Goal: Task Accomplishment & Management: Manage account settings

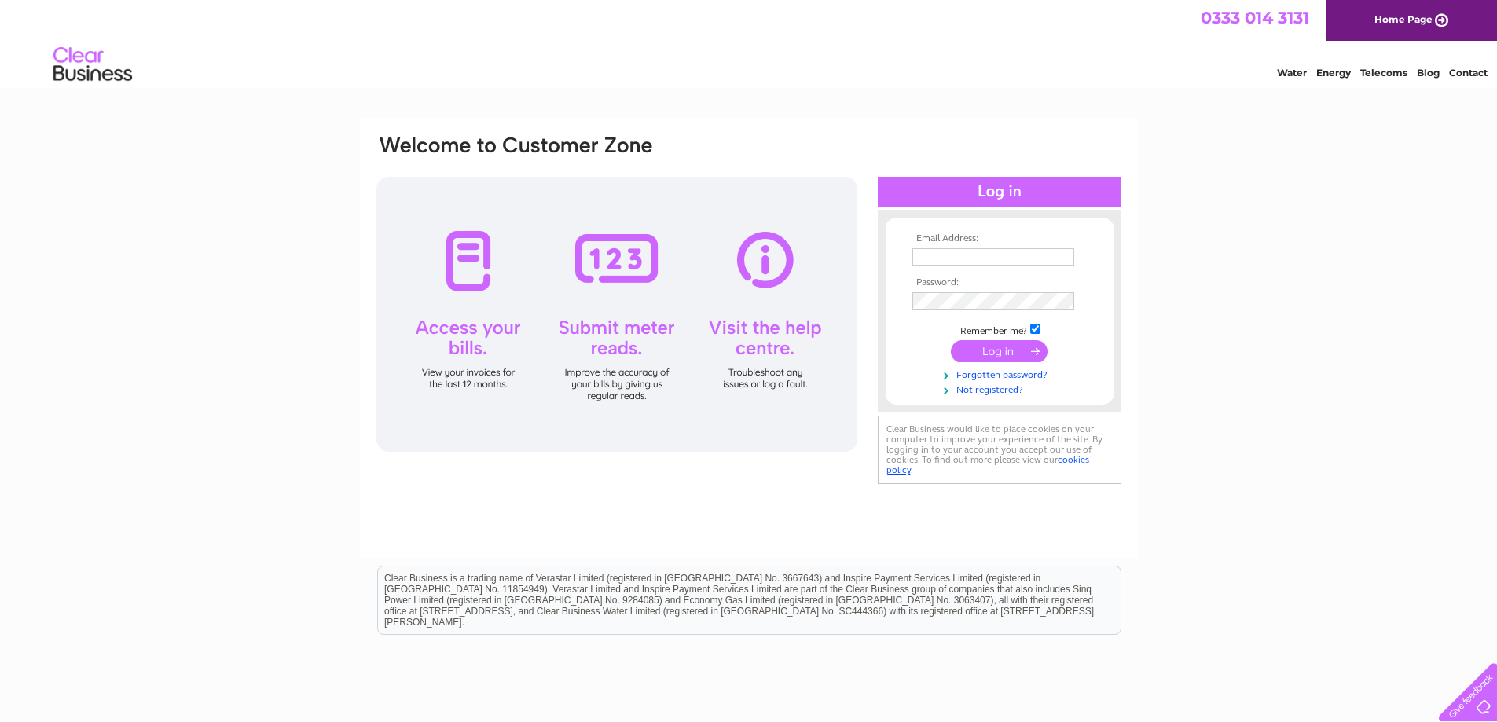
type input "wolfhousegym@gmail.com"
click at [1015, 349] on input "submit" at bounding box center [999, 351] width 97 height 22
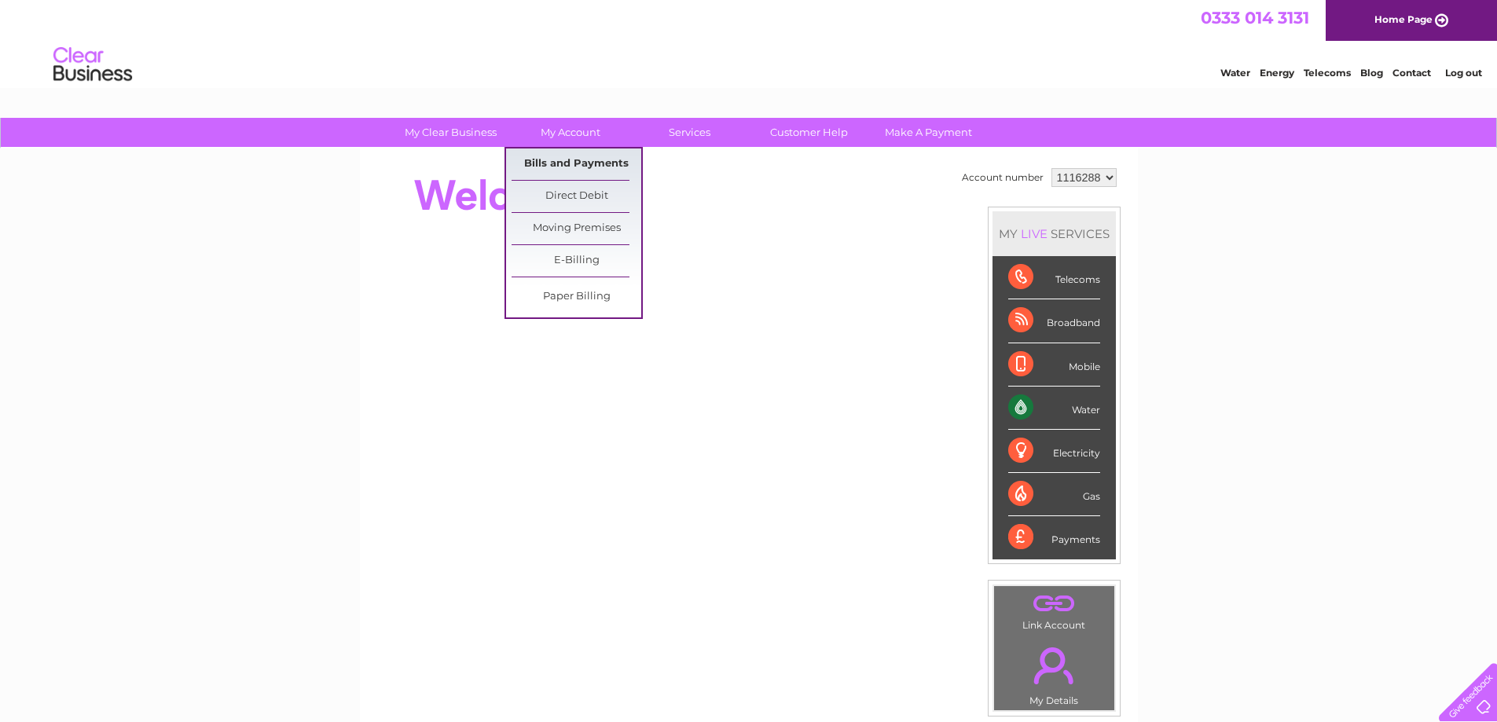
click at [571, 155] on link "Bills and Payments" at bounding box center [577, 164] width 130 height 31
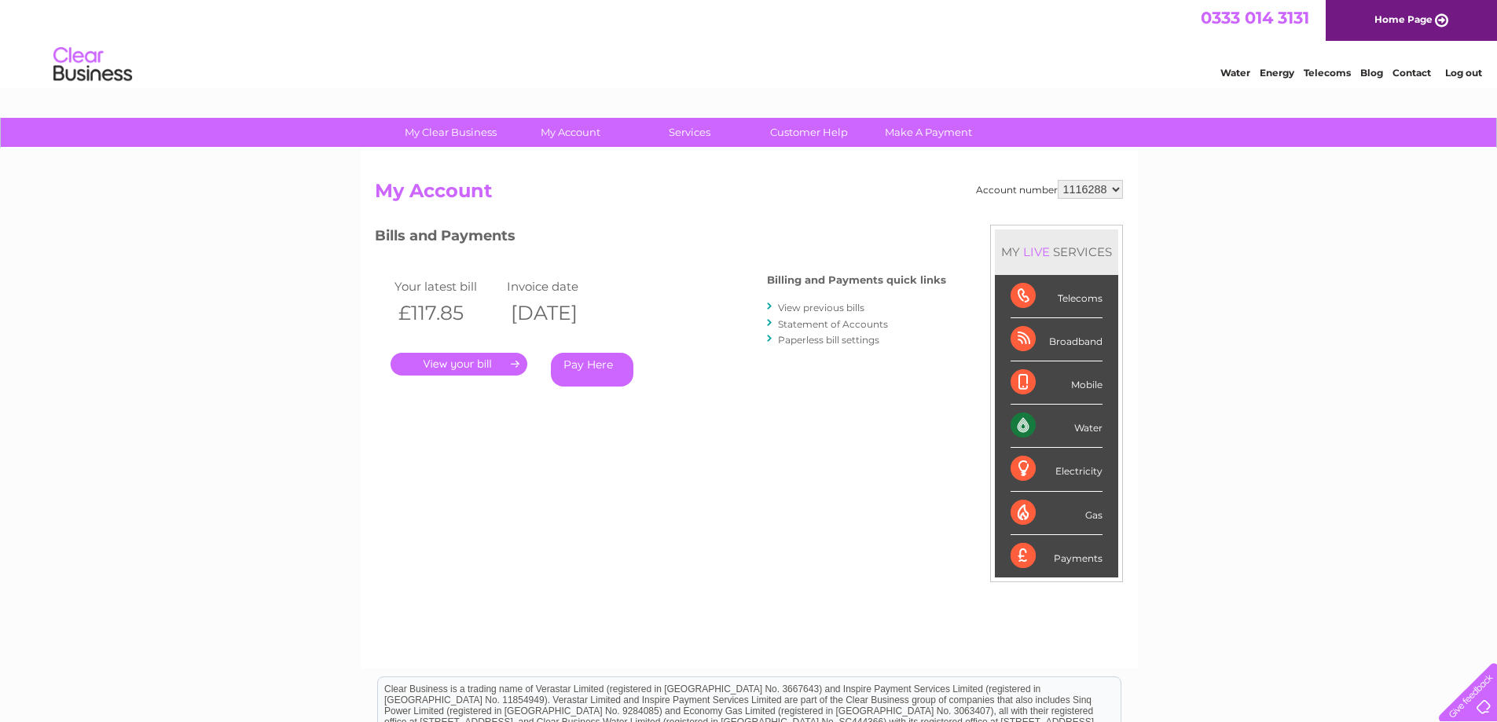
click at [437, 365] on link "." at bounding box center [459, 364] width 137 height 23
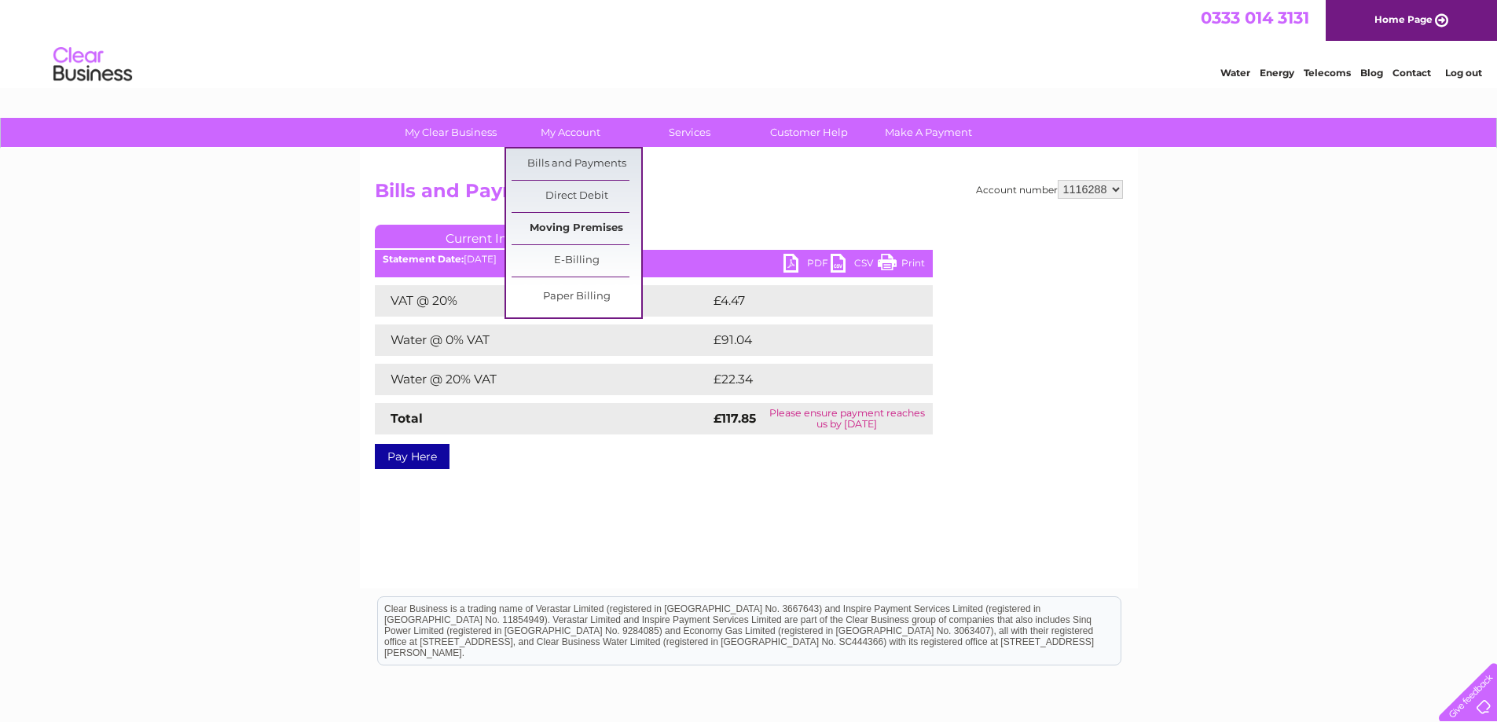
click at [590, 218] on link "Moving Premises" at bounding box center [577, 228] width 130 height 31
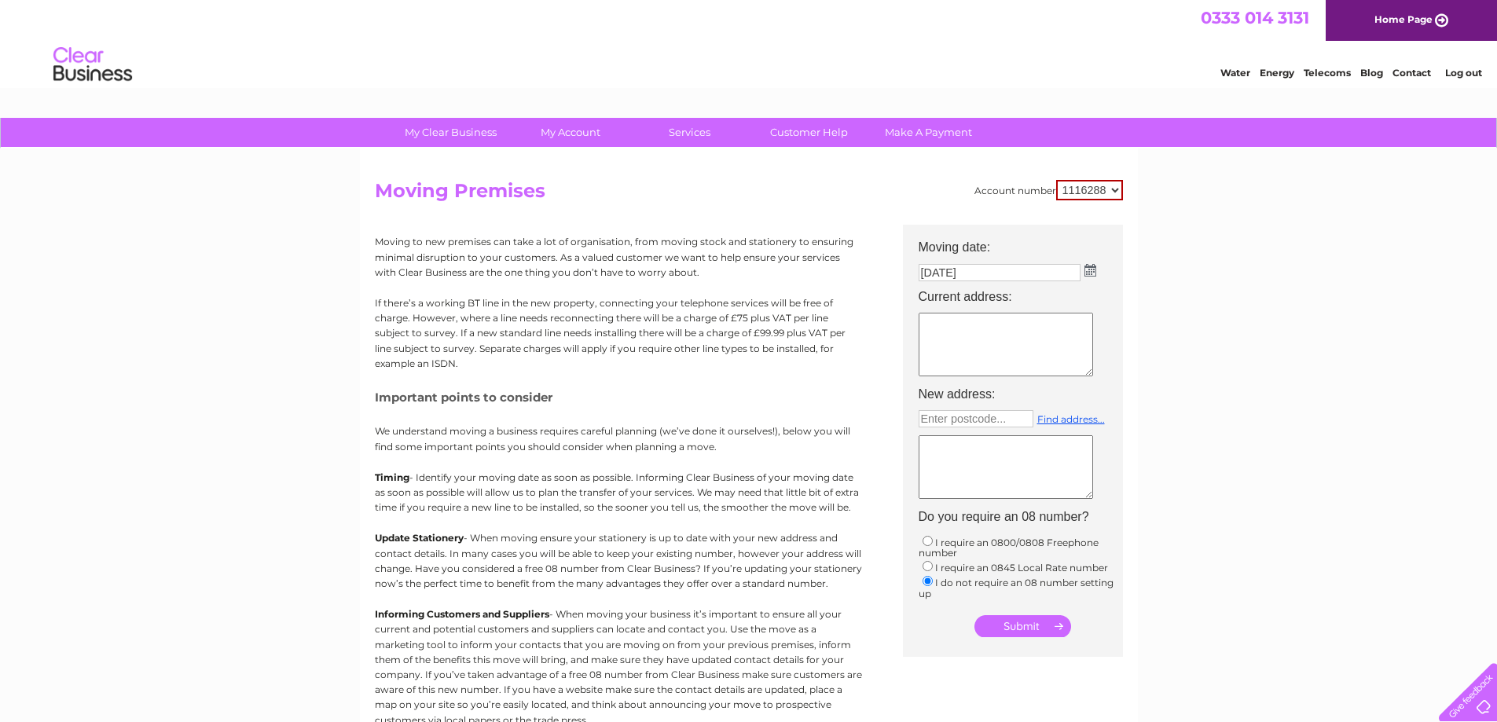
click at [1092, 266] on img at bounding box center [1090, 270] width 12 height 13
click at [1016, 340] on table "Su Mo Tu We Th Fr Sa 1 2 3 4 5 6 7 8 9 10 11 12 13 14 15 16 17 18 19 20 21 22 2…" at bounding box center [1006, 361] width 171 height 109
click at [1113, 300] on th "Current address:" at bounding box center [1021, 297] width 220 height 24
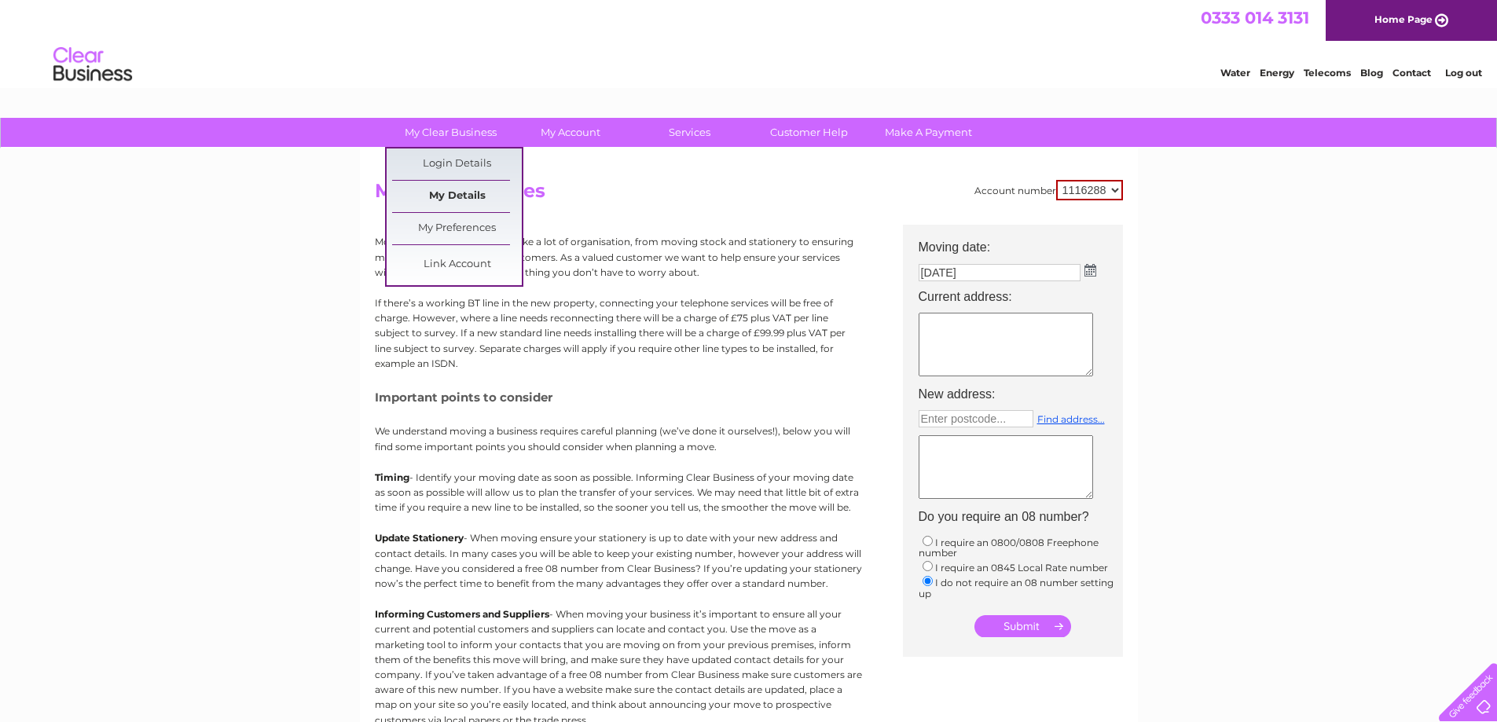
click at [448, 189] on link "My Details" at bounding box center [457, 196] width 130 height 31
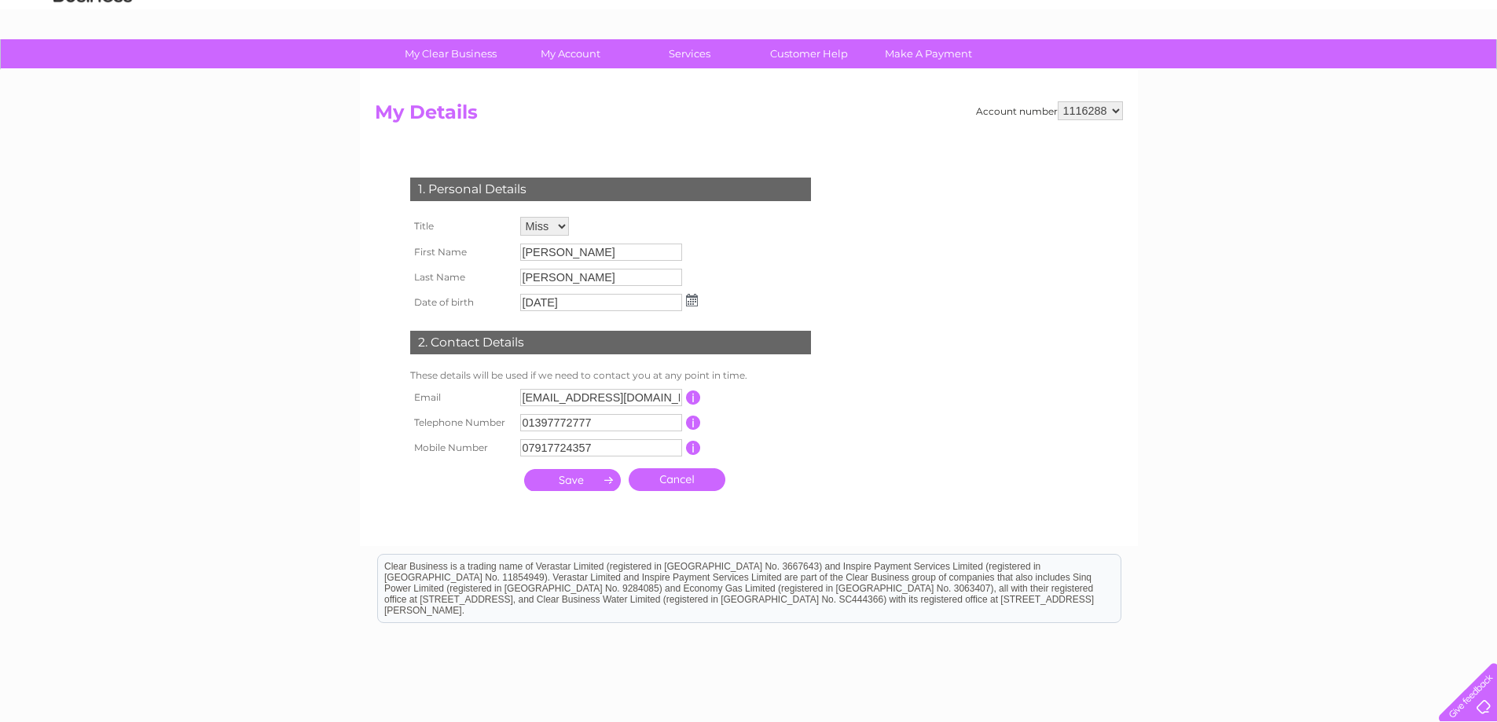
scroll to position [157, 0]
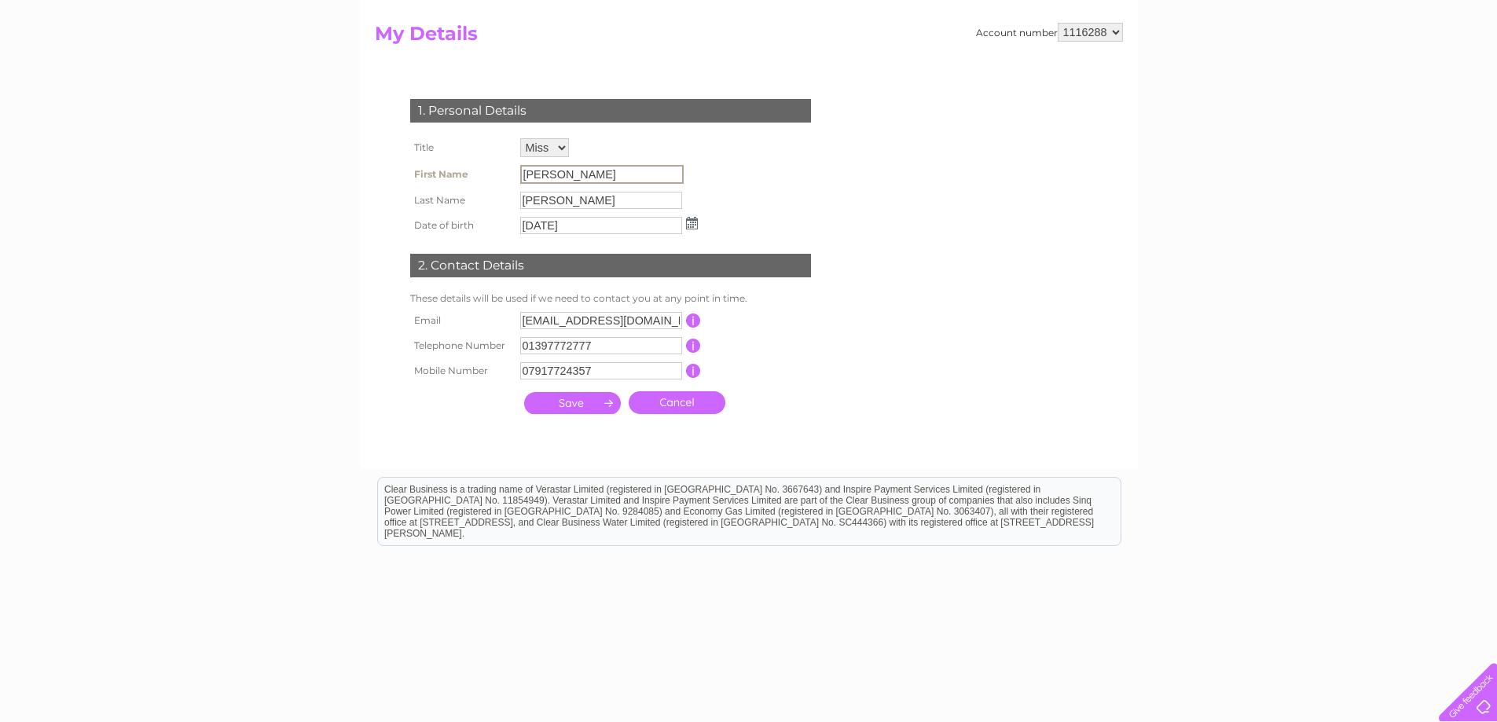
click at [575, 172] on input "Sharon" at bounding box center [601, 174] width 163 height 19
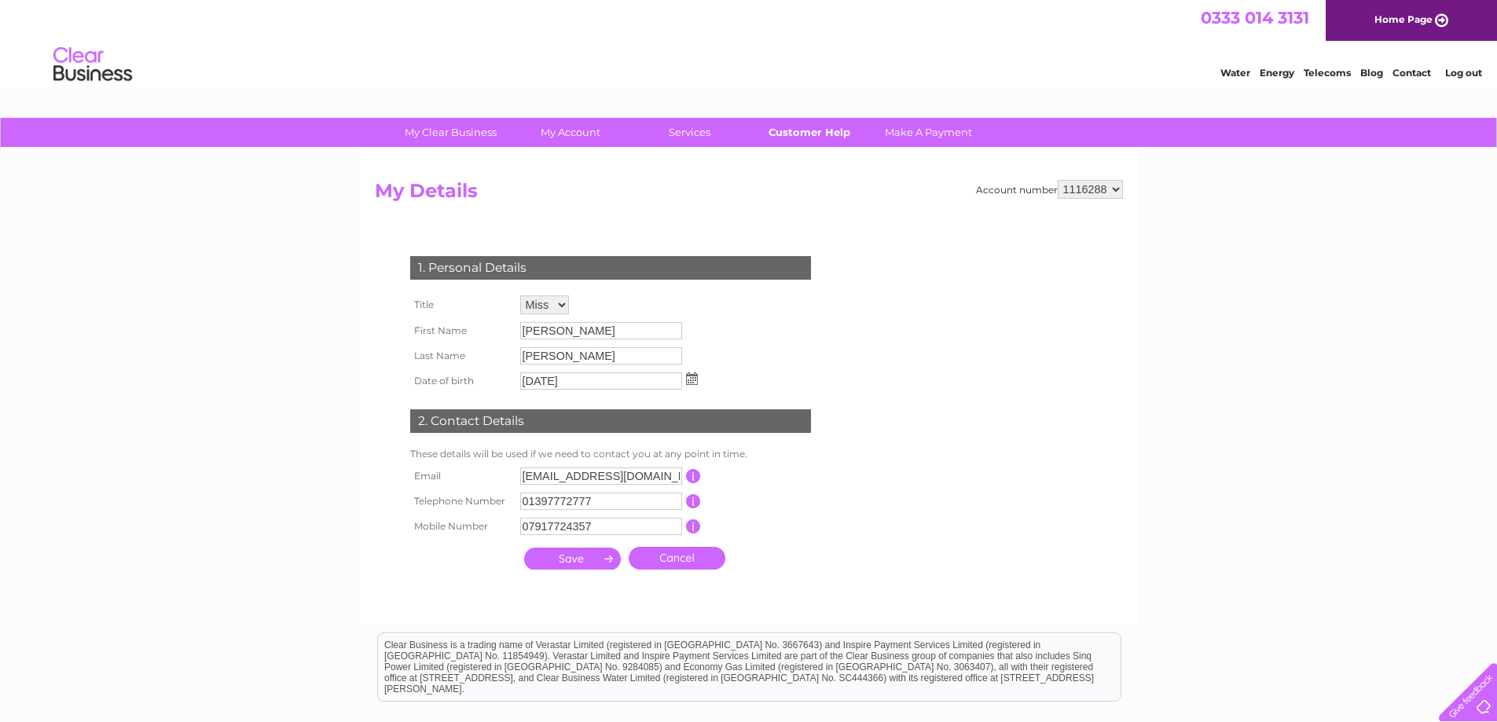
click at [833, 138] on link "Customer Help" at bounding box center [809, 132] width 130 height 29
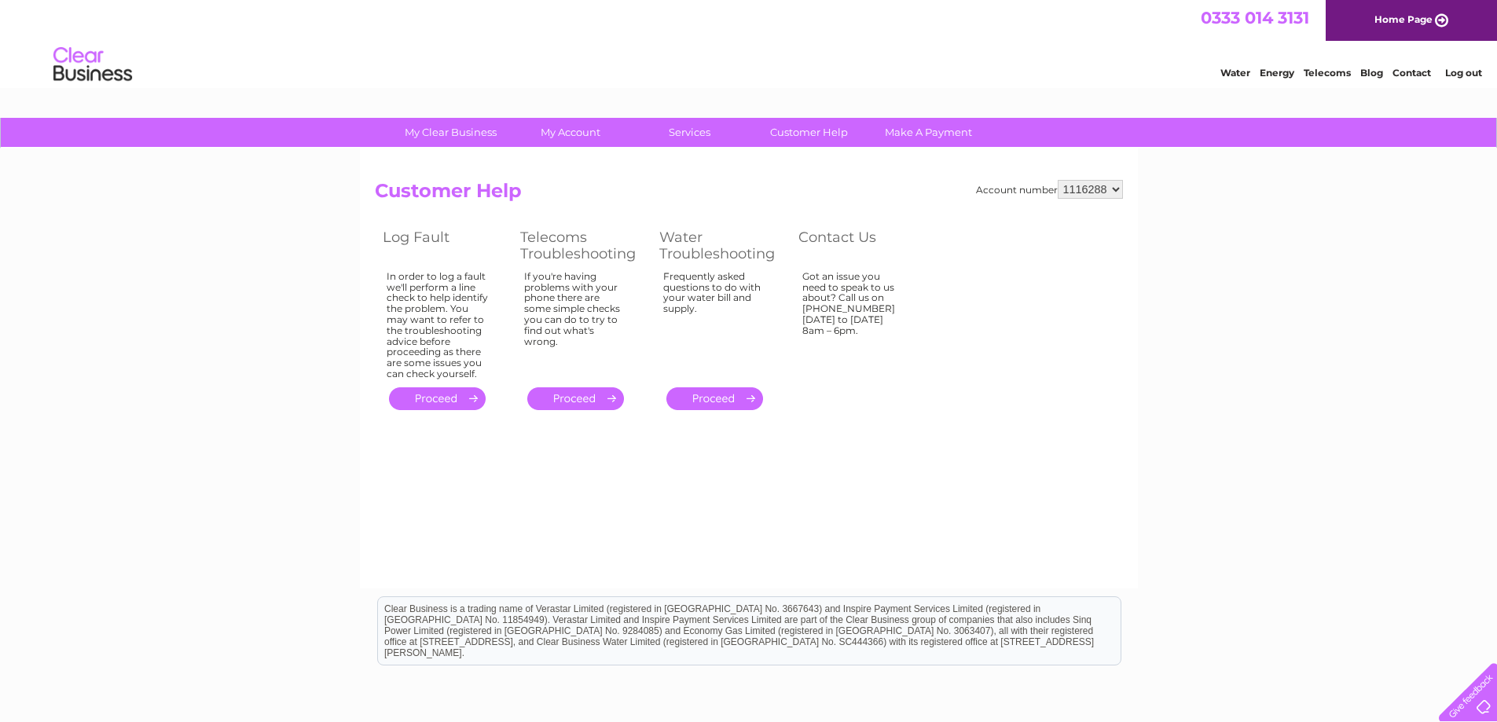
click at [712, 394] on link "." at bounding box center [714, 398] width 97 height 23
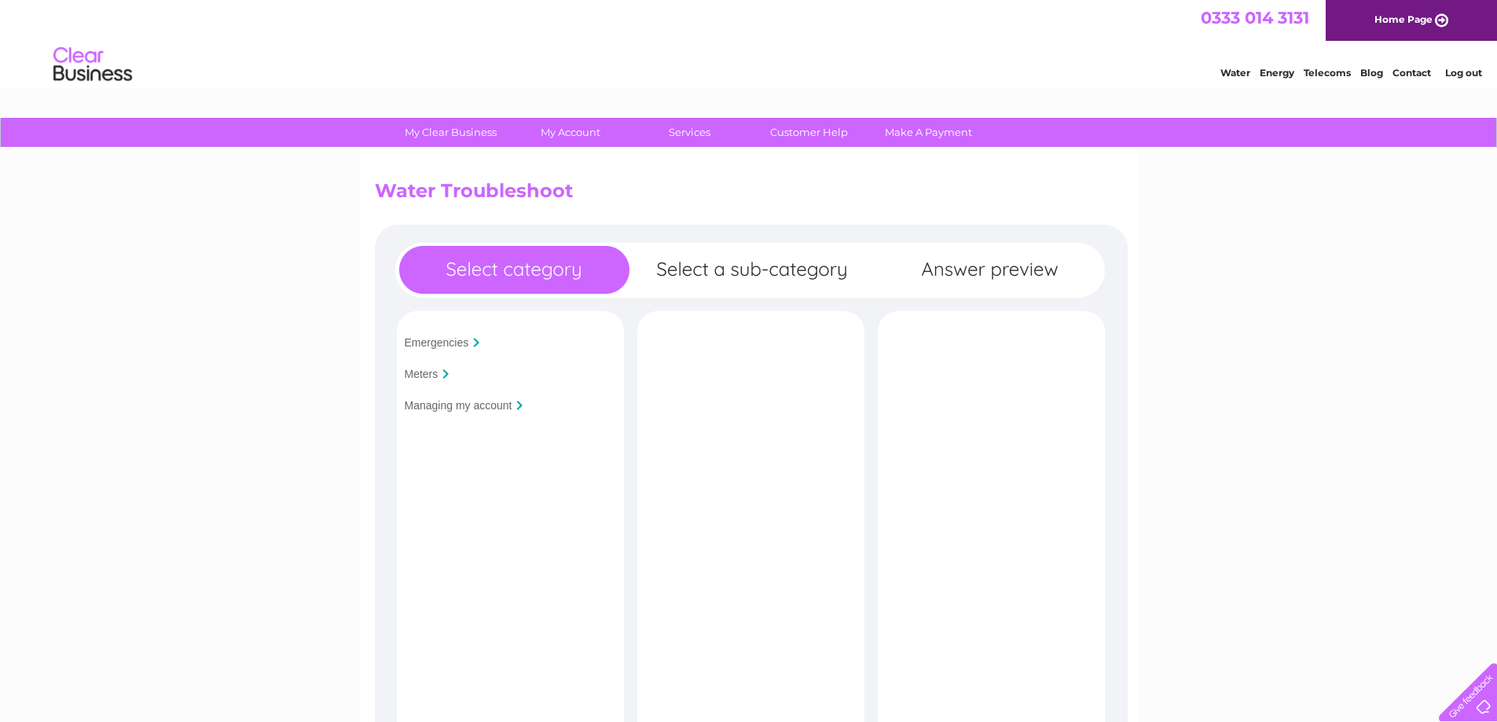
click at [476, 403] on input "Managing my account" at bounding box center [459, 405] width 108 height 13
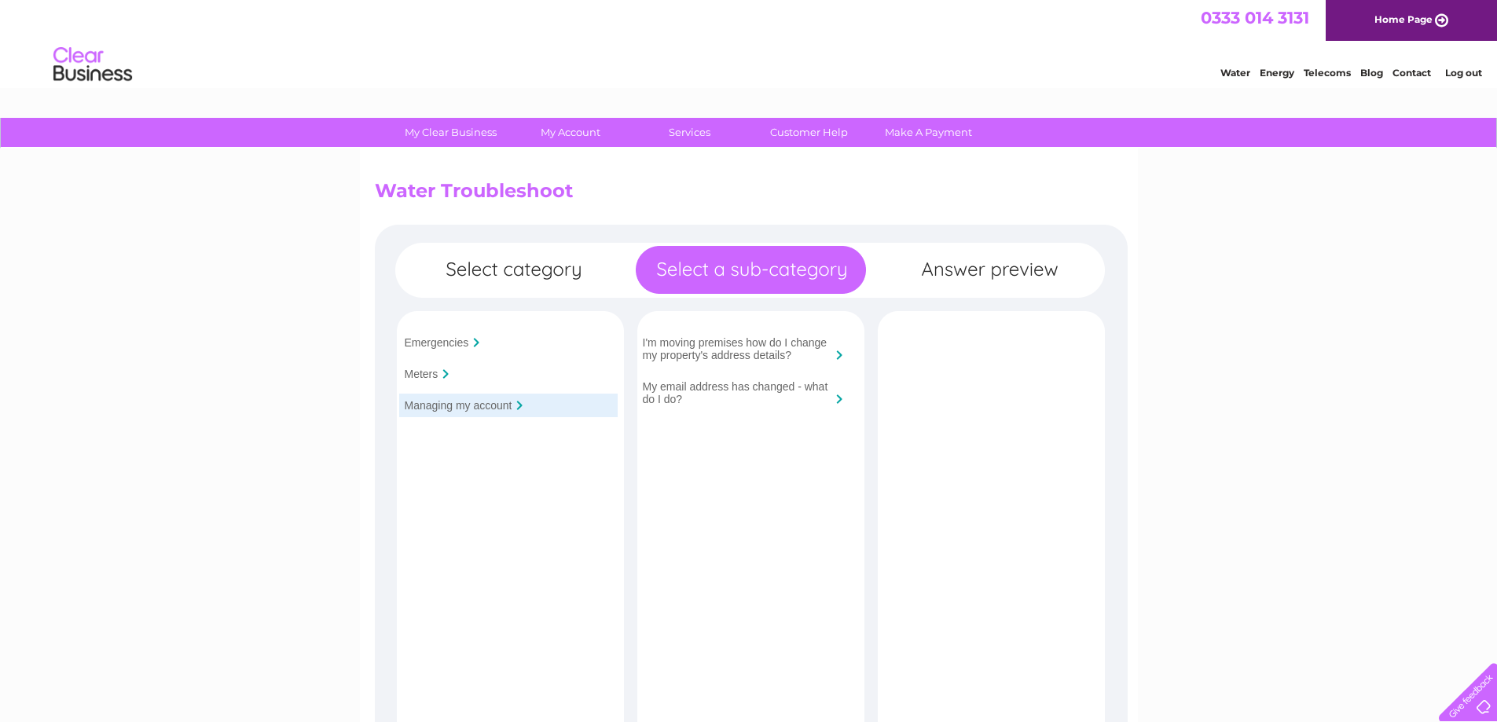
click at [741, 348] on input "I'm moving premises how do I change my property's address details?" at bounding box center [737, 348] width 189 height 25
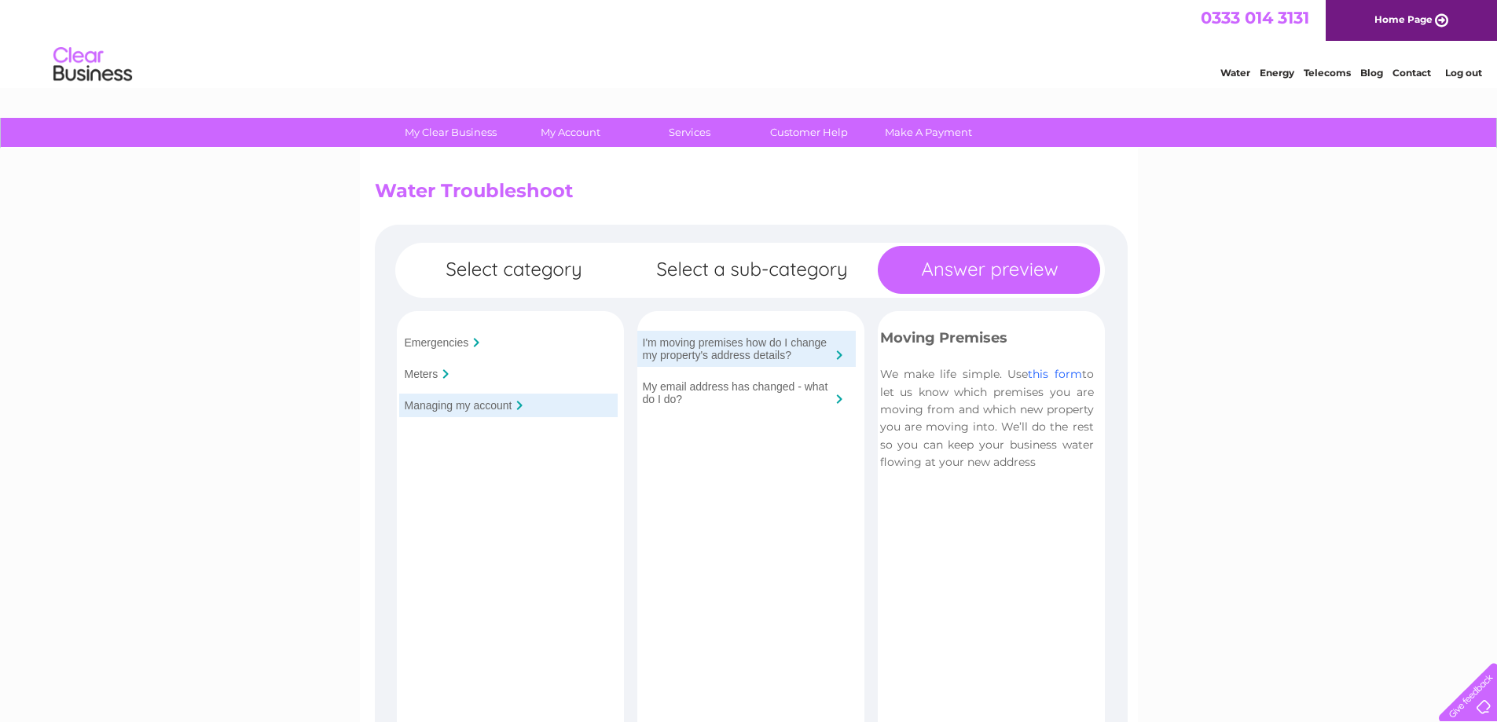
click at [1055, 379] on link "this form" at bounding box center [1054, 374] width 53 height 14
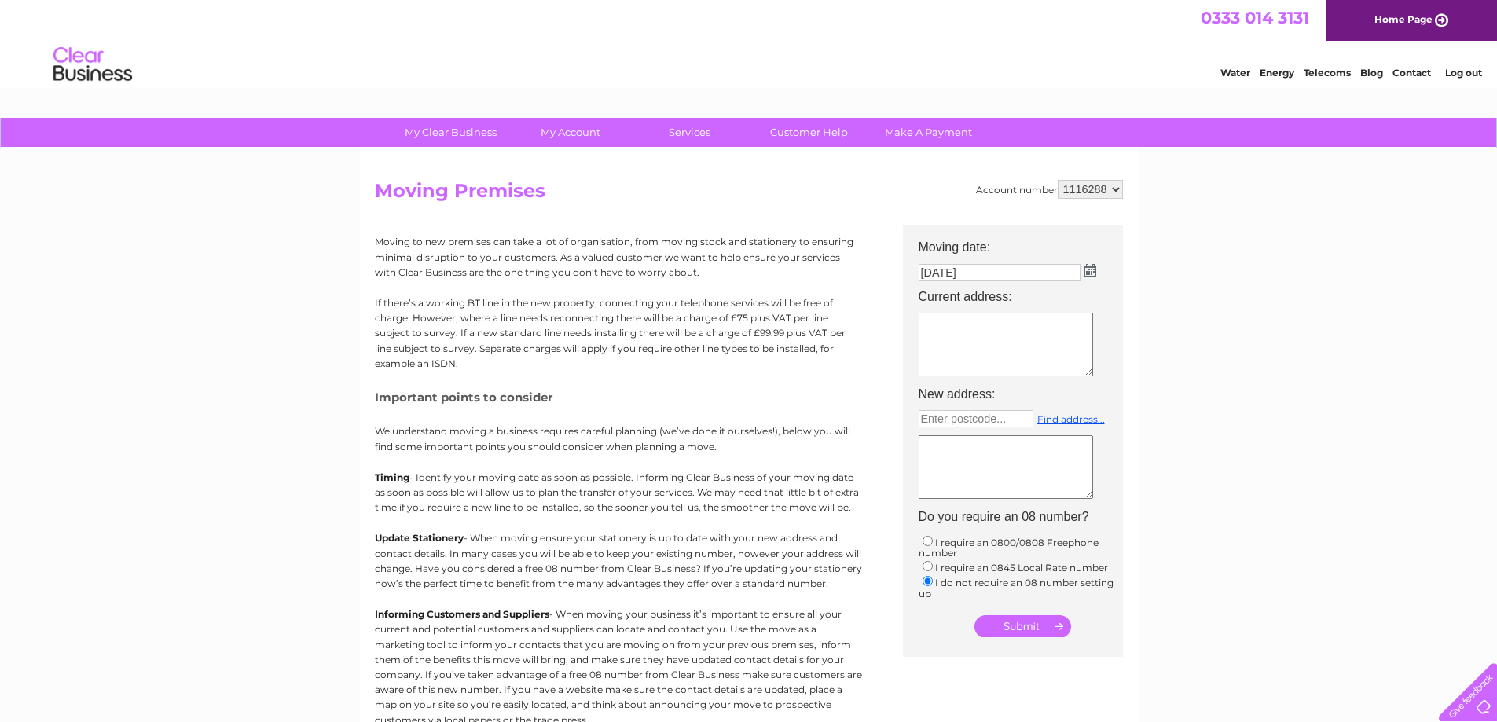
click at [1003, 326] on textarea at bounding box center [1006, 345] width 174 height 64
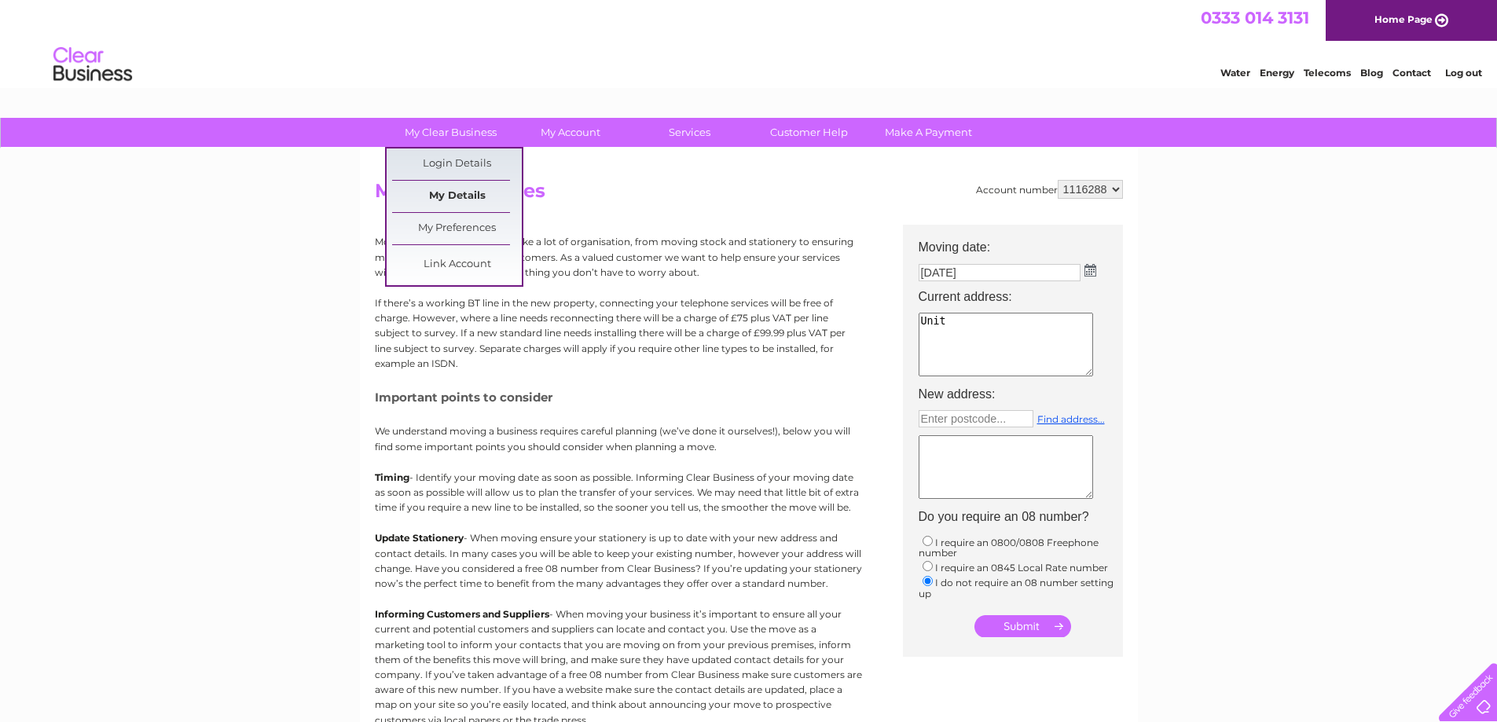
type textarea "Unit"
click at [457, 198] on link "My Details" at bounding box center [457, 196] width 130 height 31
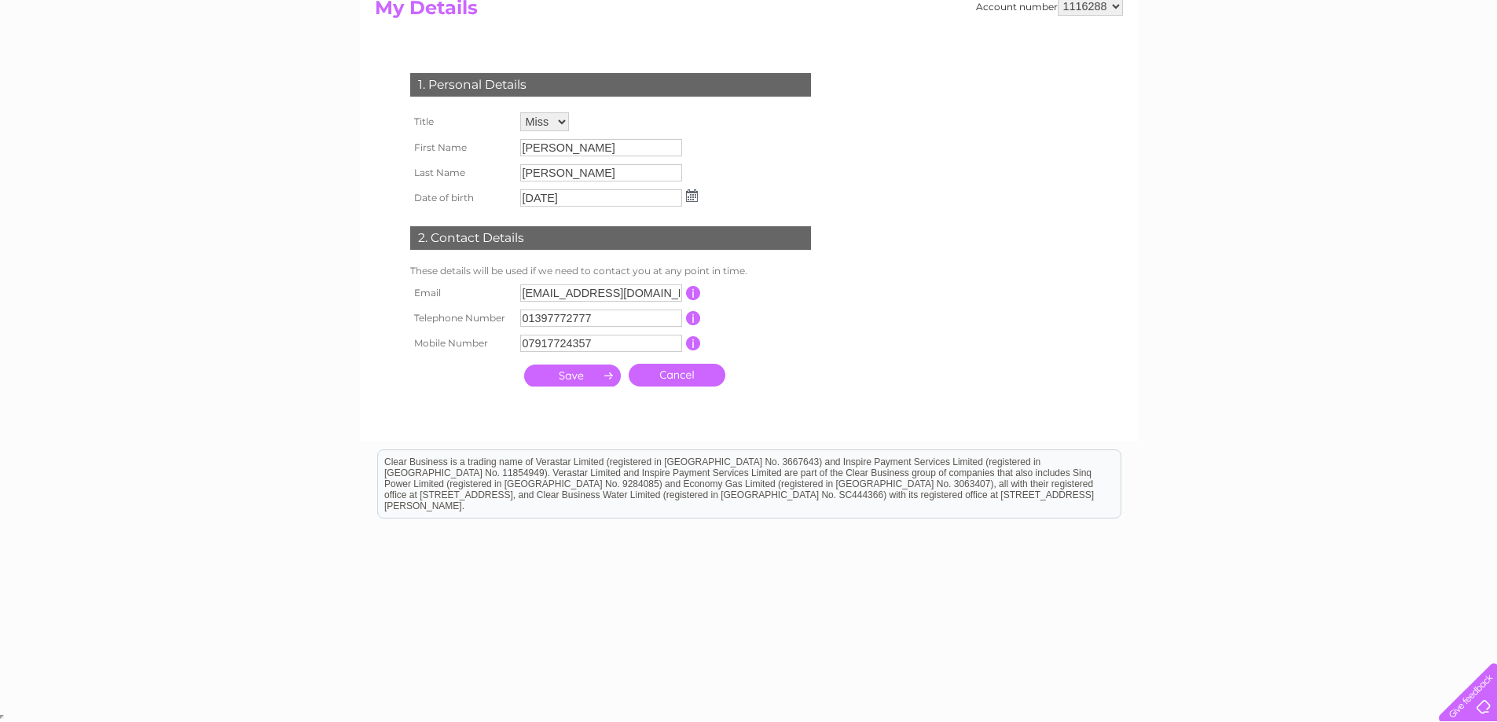
scroll to position [105, 0]
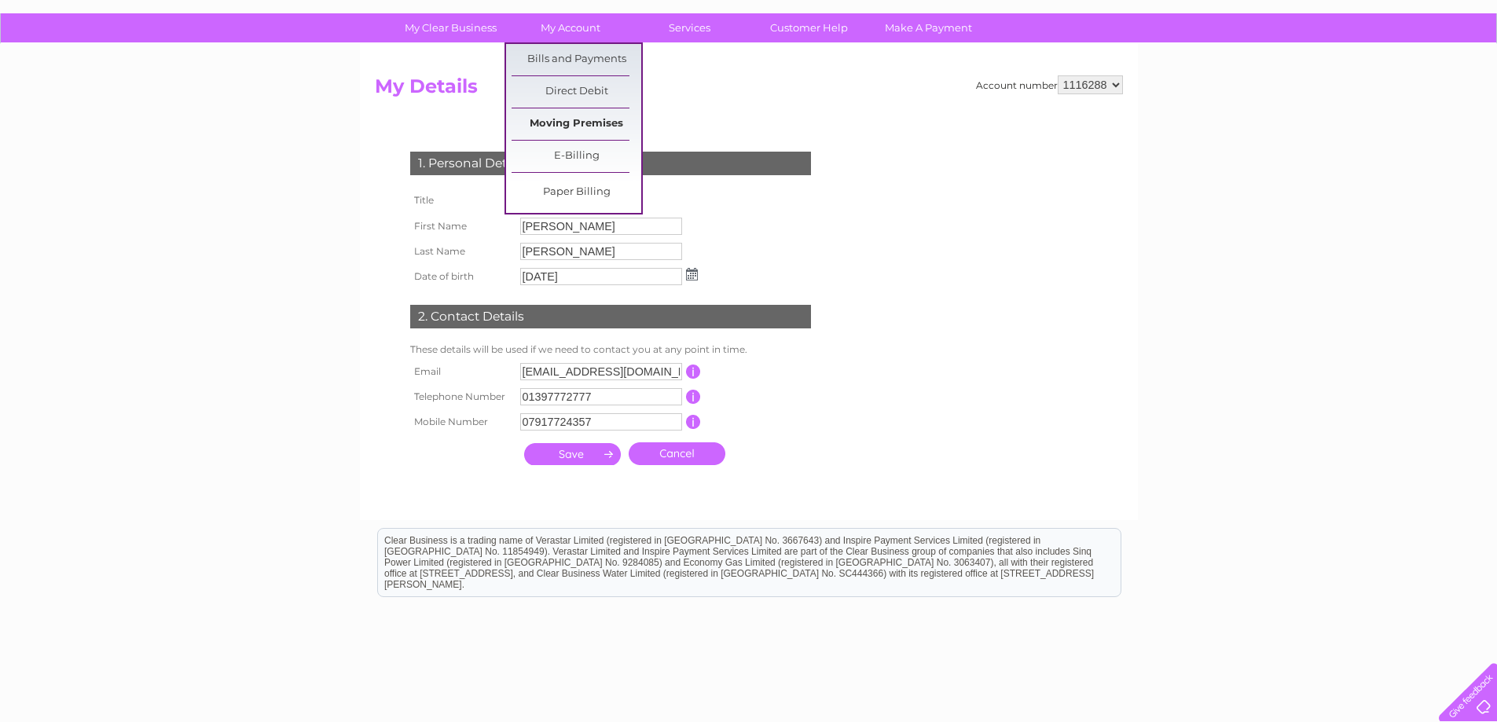
click at [576, 119] on link "Moving Premises" at bounding box center [577, 123] width 130 height 31
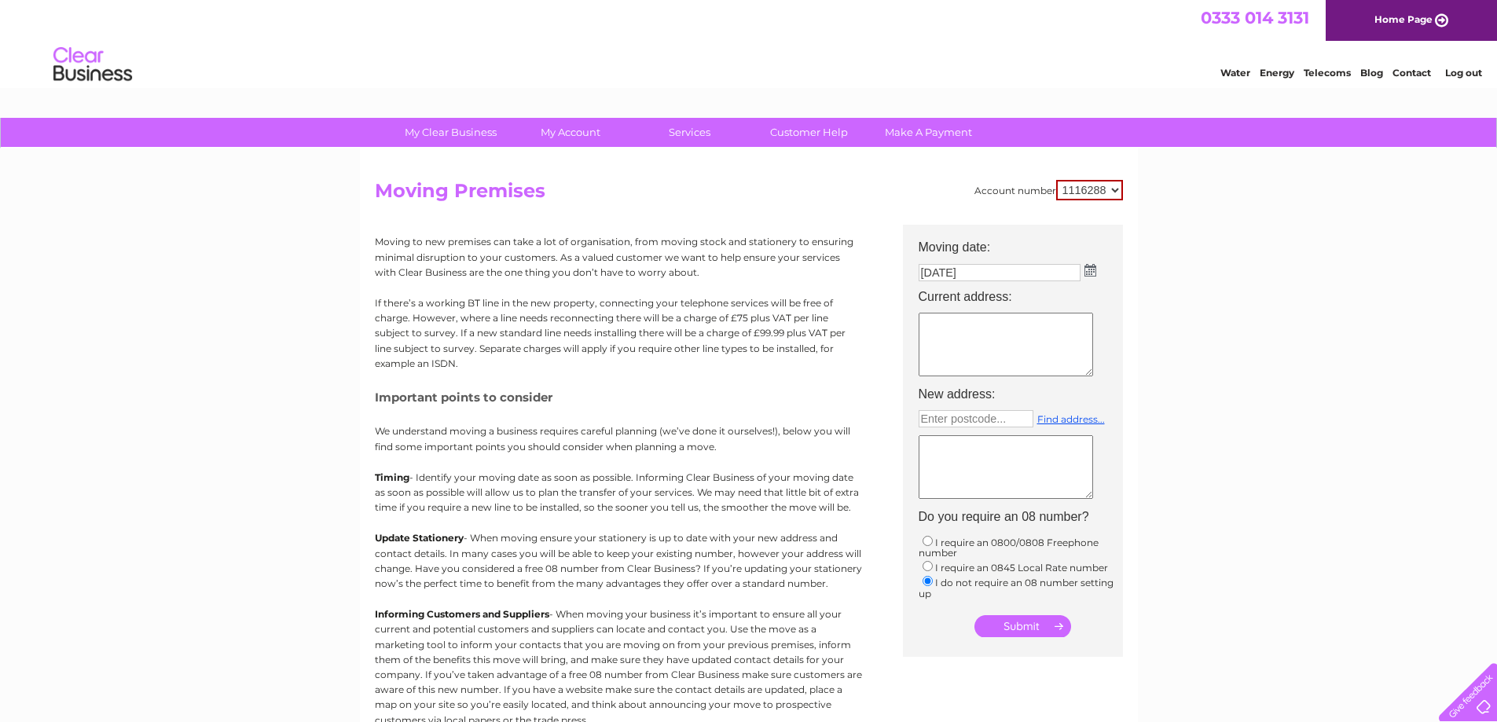
click at [963, 328] on textarea at bounding box center [1006, 345] width 174 height 64
type textarea "Unit 3-4 Site 3 Annat Point Ind Est Corpach Fort William PH33 7NA"
click at [959, 411] on input "text" at bounding box center [976, 418] width 115 height 17
type input "PH33 6SU"
click at [1062, 421] on link "Find address..." at bounding box center [1071, 419] width 68 height 12
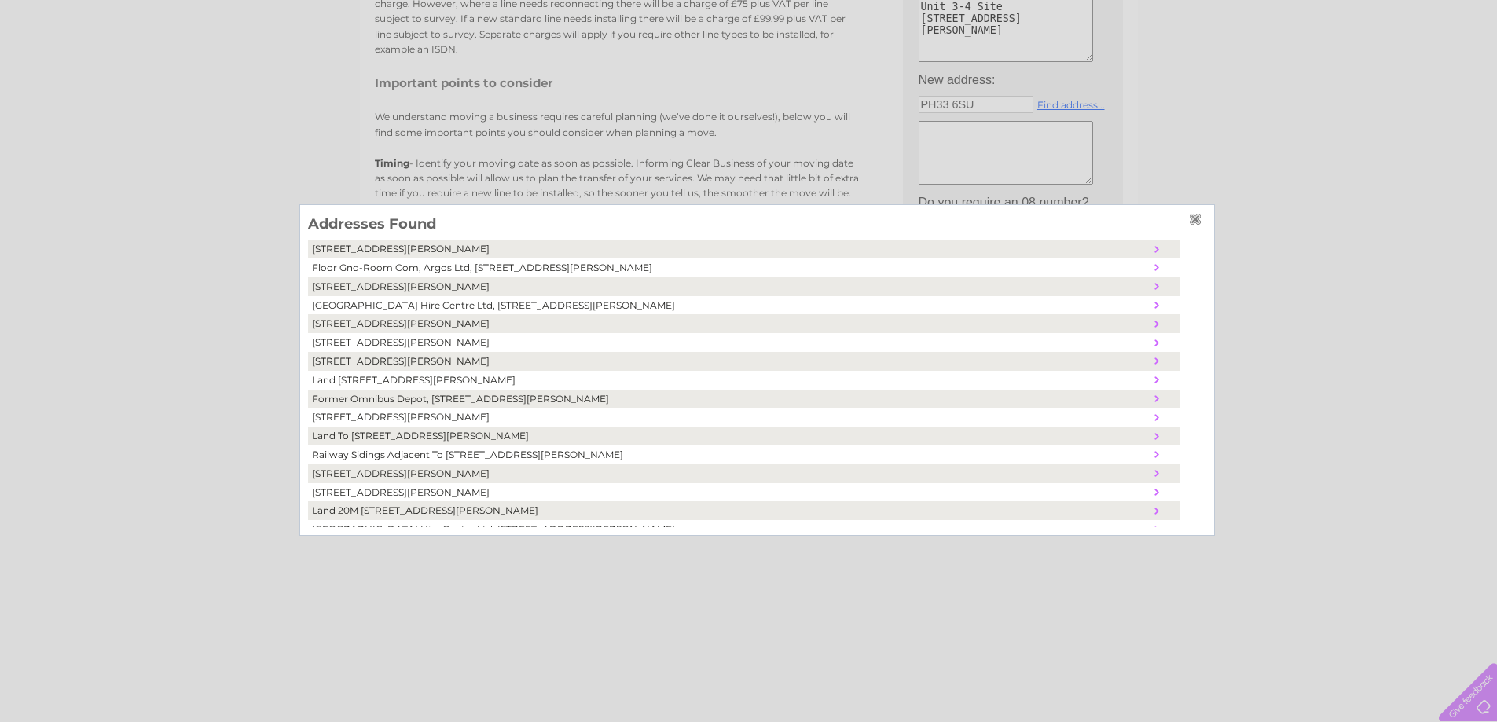
scroll to position [12, 0]
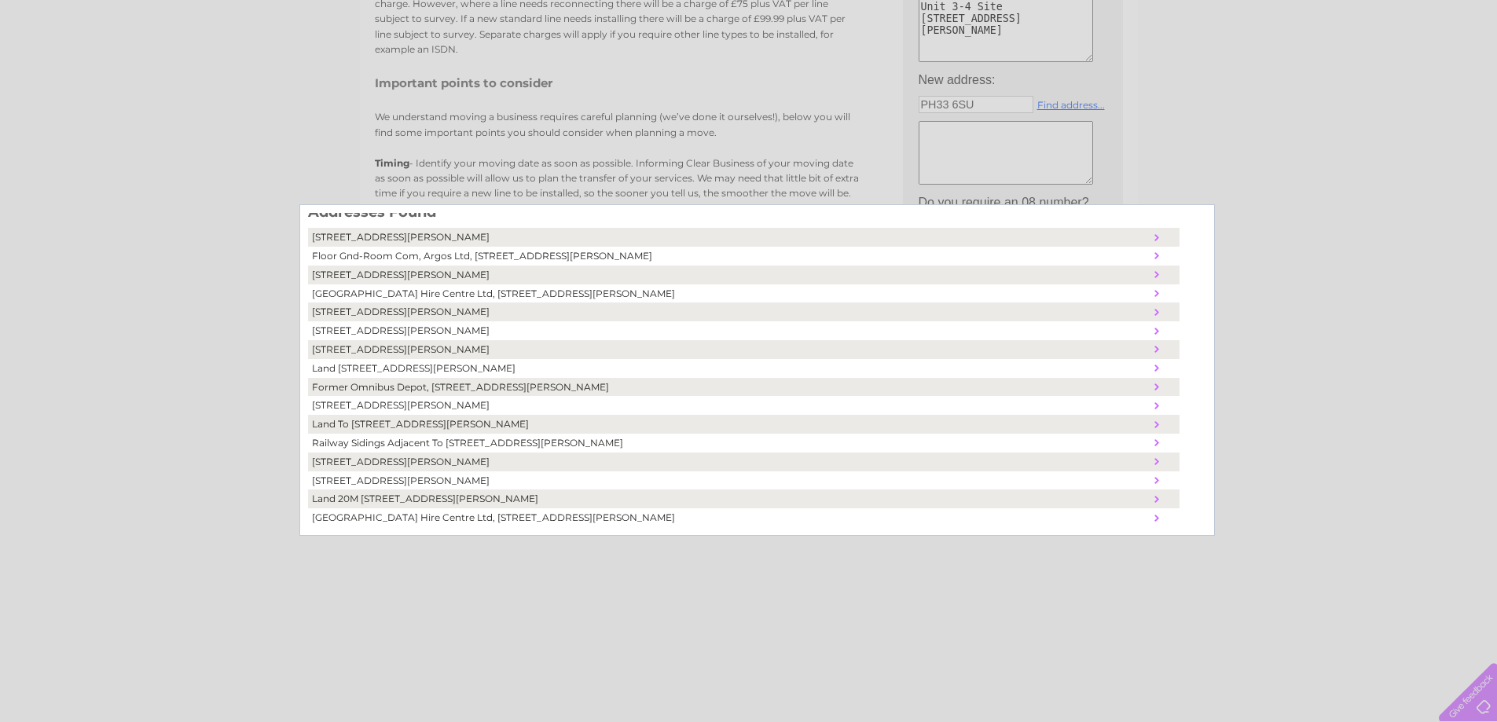
click at [530, 515] on td "Spey Valley Hire Centre Ltd, 2B, North Road, Fort William, United Kingdom, PH33…" at bounding box center [729, 517] width 842 height 19
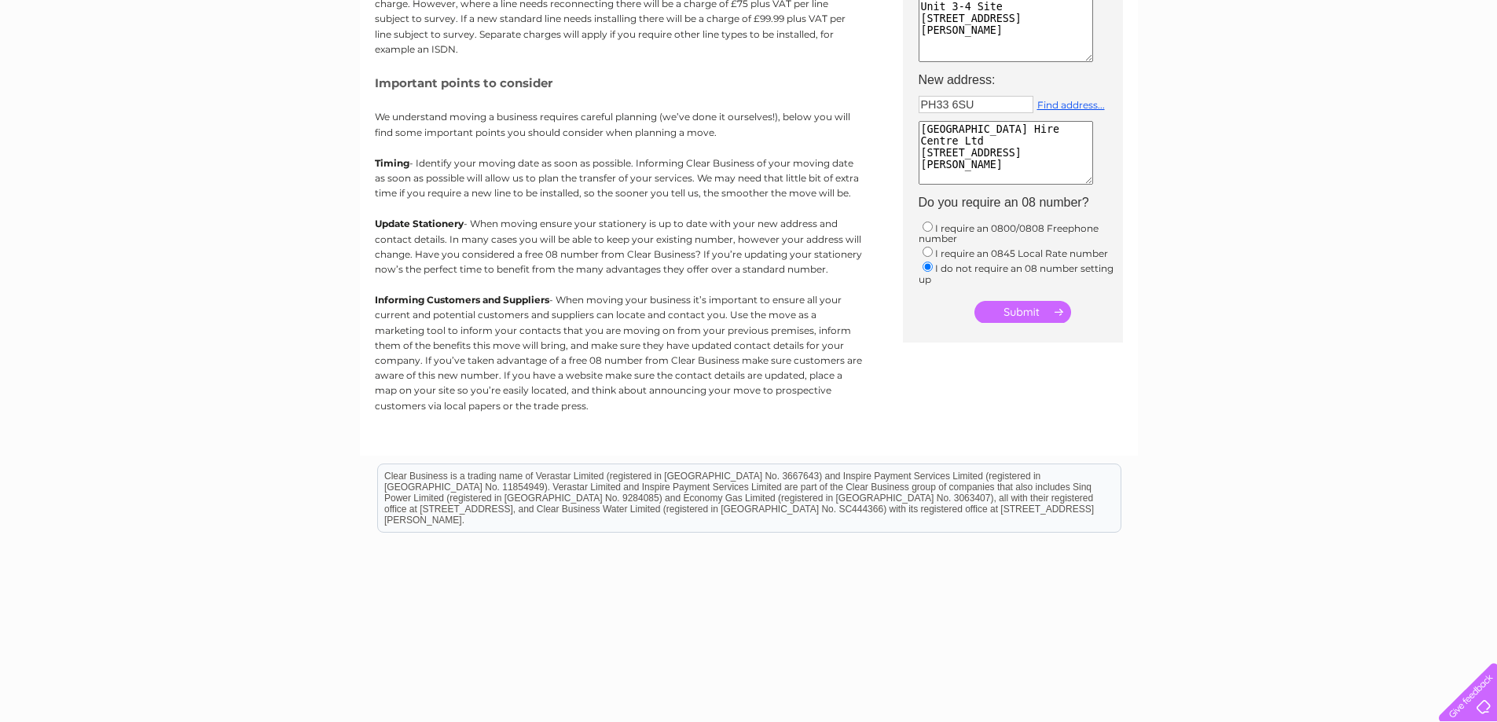
drag, startPoint x: 940, startPoint y: 141, endPoint x: 918, endPoint y: 130, distance: 24.6
click at [919, 130] on textarea "Spey Valley Hire Centre Ltd 2B North Road Fort William United Kingdom PH33 6SU" at bounding box center [1006, 153] width 174 height 64
click at [921, 145] on textarea "Wolfhouse Gym Limited 2B North Road Fort William United Kingdom PH33 6SU" at bounding box center [1006, 153] width 174 height 64
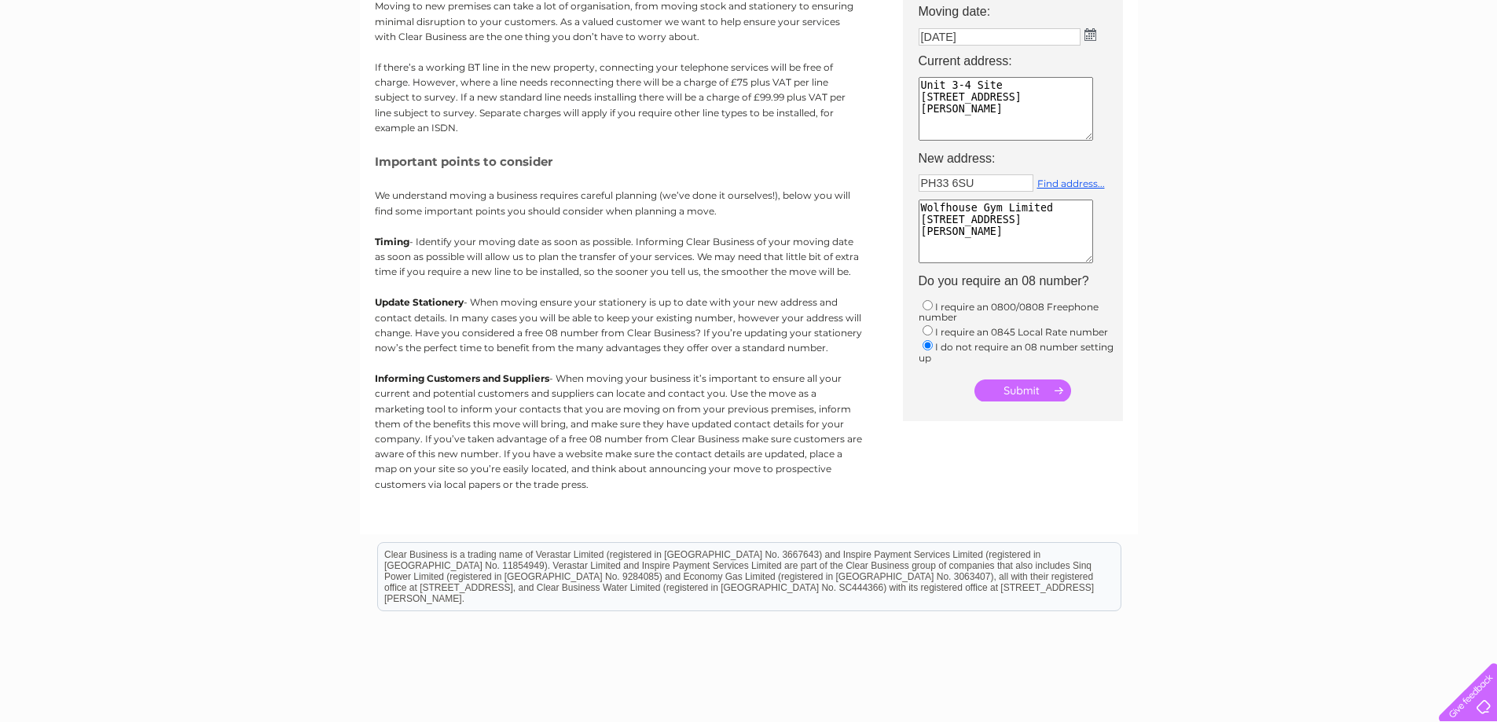
type textarea "Wolfhouse Gym Limited Unit 2B North Road Fort William United Kingdom PH33 6SU"
click at [1014, 84] on textarea "Unit 3-4 Site 3 Annat Point Ind Est Corpach Fort William PH33 7NA" at bounding box center [1006, 109] width 174 height 64
click at [920, 84] on textarea "Unit 3-4 Site 3 Annat Point Ind Est Corpach Fort William PH33 7NA" at bounding box center [1006, 109] width 174 height 64
type textarea "Wolfhouse Gym Ltd Unit 3-4 Site 3 Annat Point Ind Est Corpach Fort William PH33…"
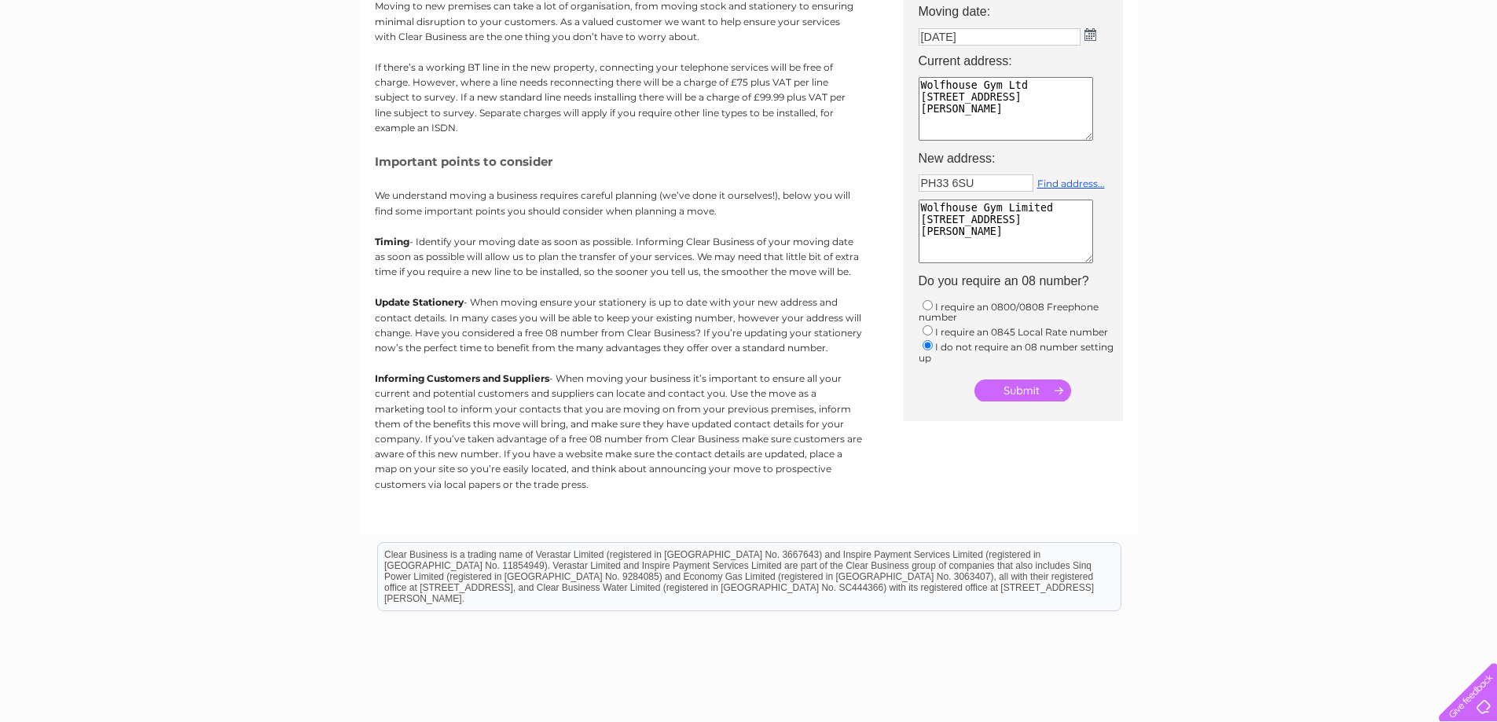
click at [1051, 208] on textarea "Wolfhouse Gym Limited Unit 2B North Road Fort William United Kingdom PH33 6SU" at bounding box center [1006, 232] width 174 height 64
type textarea "Wolfhouse Gym Ltd Unit 2B North Road Fort William United Kingdom PH33 6SU"
click at [1007, 389] on input "submit" at bounding box center [1022, 391] width 97 height 22
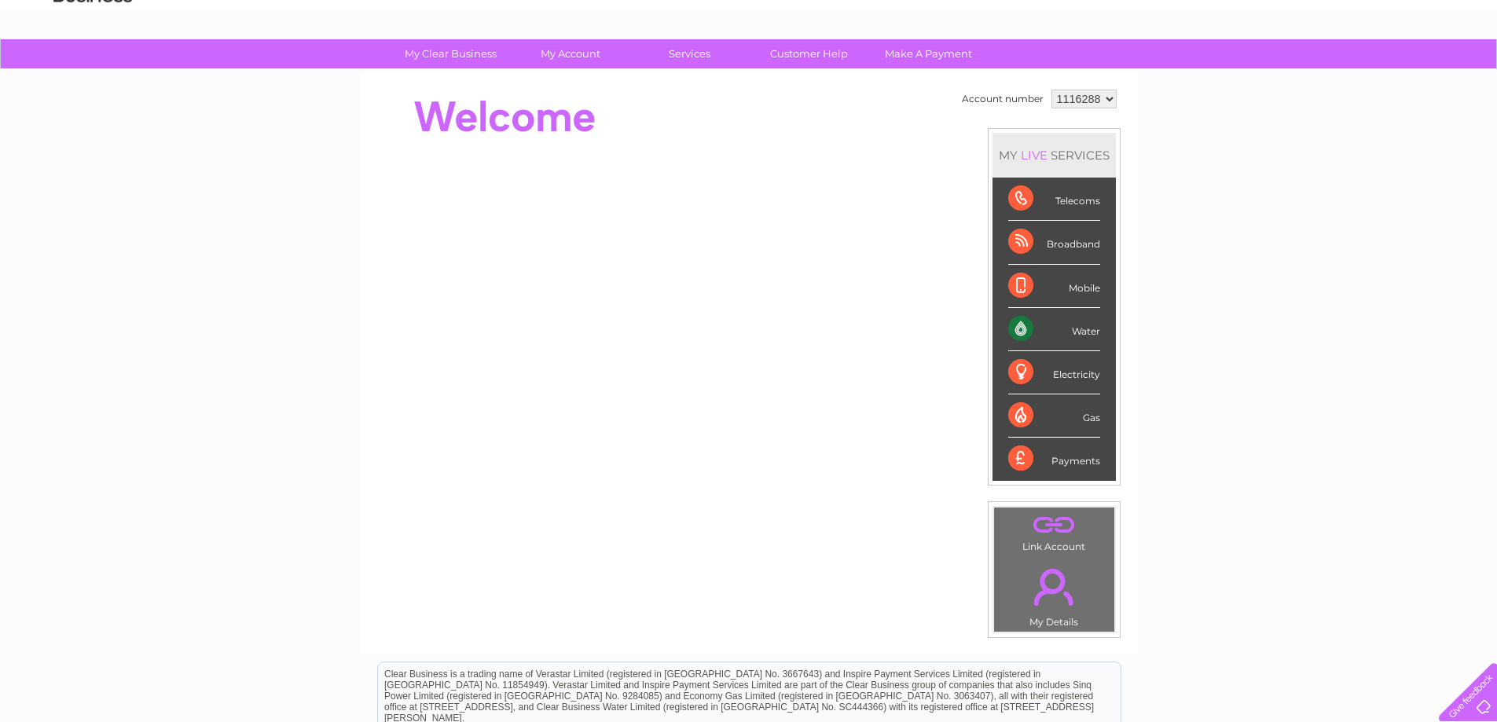
scroll to position [157, 0]
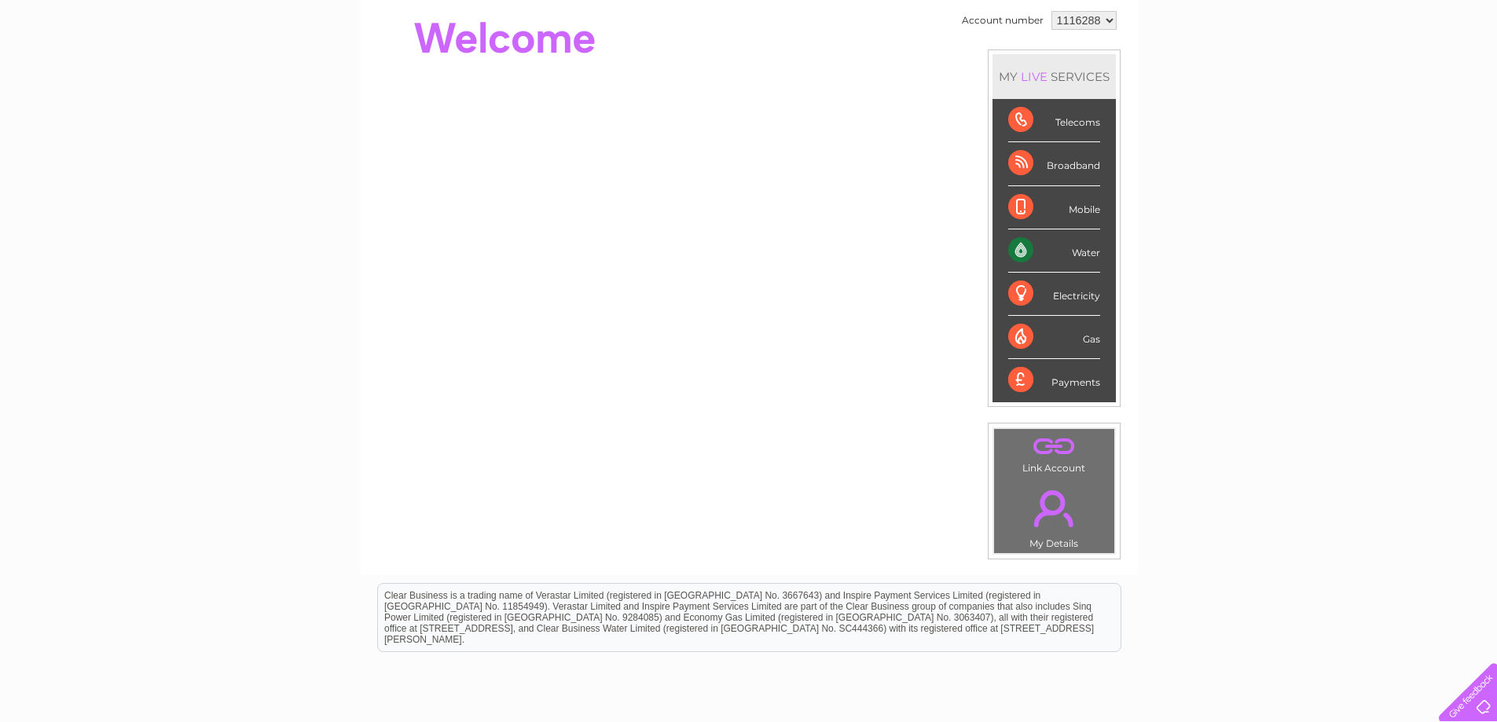
click at [1053, 508] on link "." at bounding box center [1054, 508] width 112 height 55
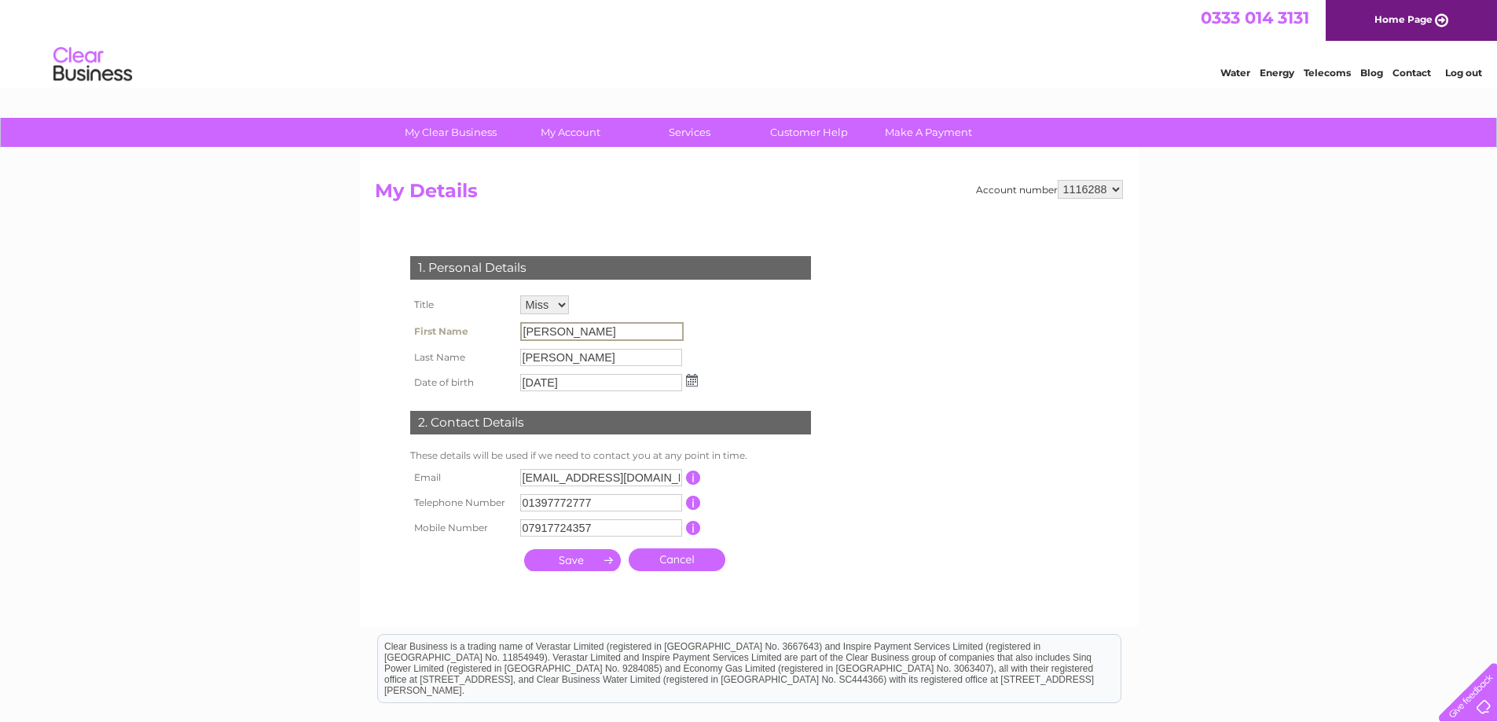
click at [566, 328] on input "Sharon" at bounding box center [601, 331] width 163 height 19
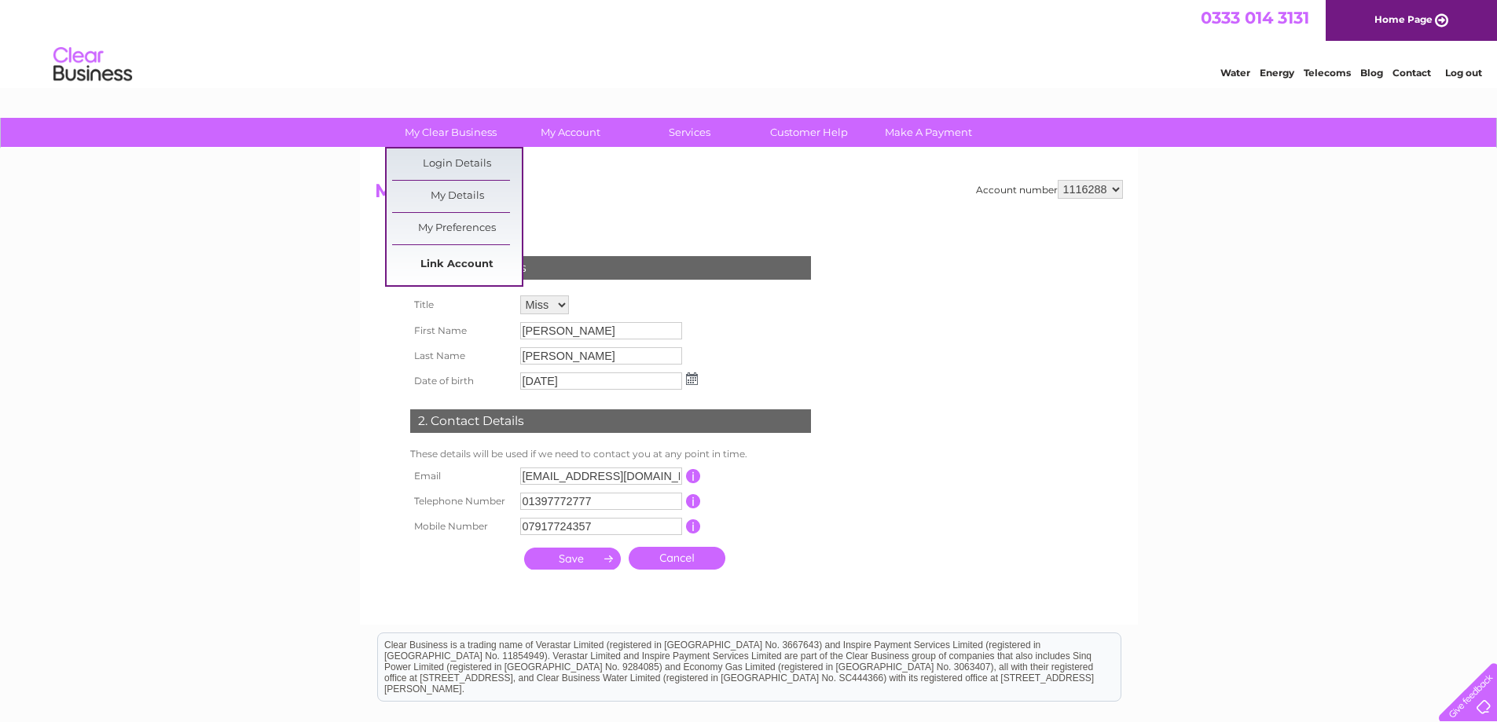
click at [471, 264] on link "Link Account" at bounding box center [457, 264] width 130 height 31
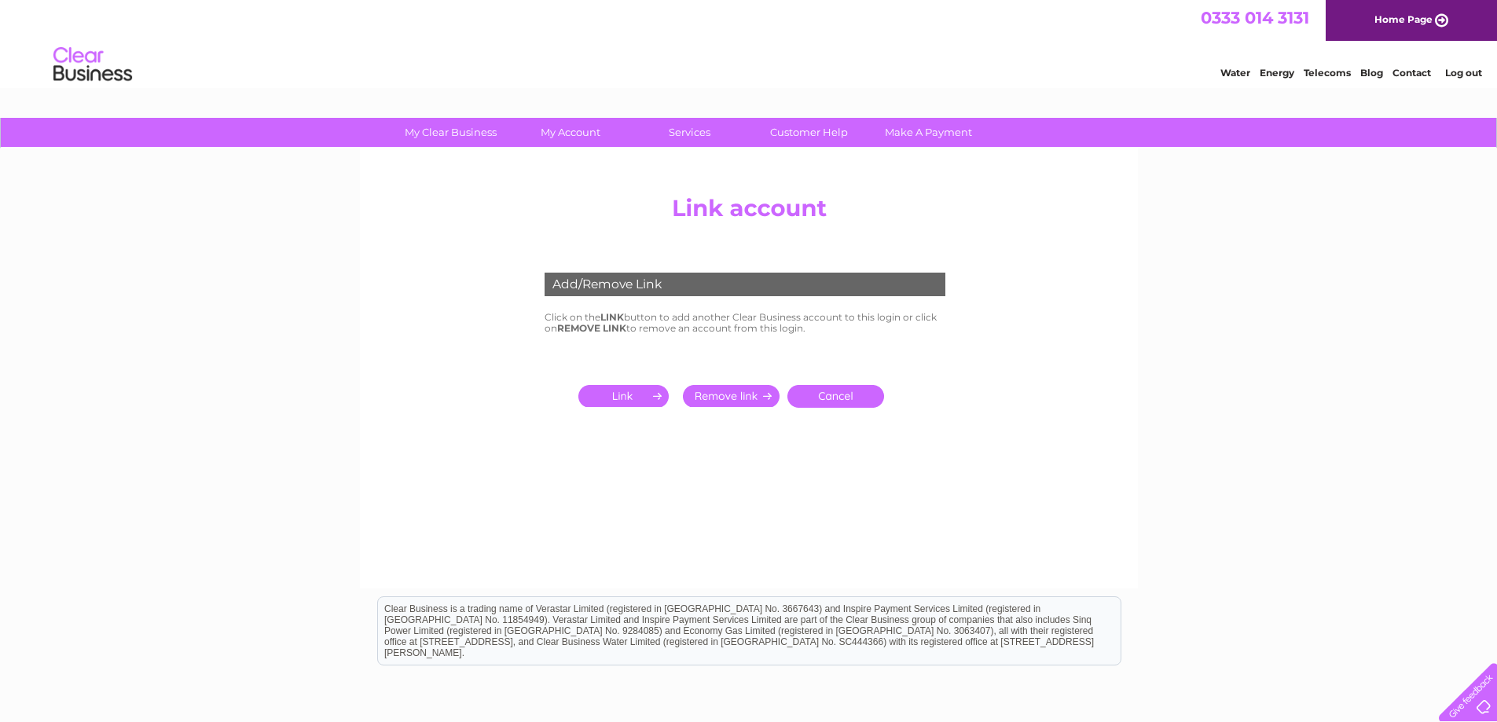
click at [864, 402] on link "Cancel" at bounding box center [835, 396] width 97 height 23
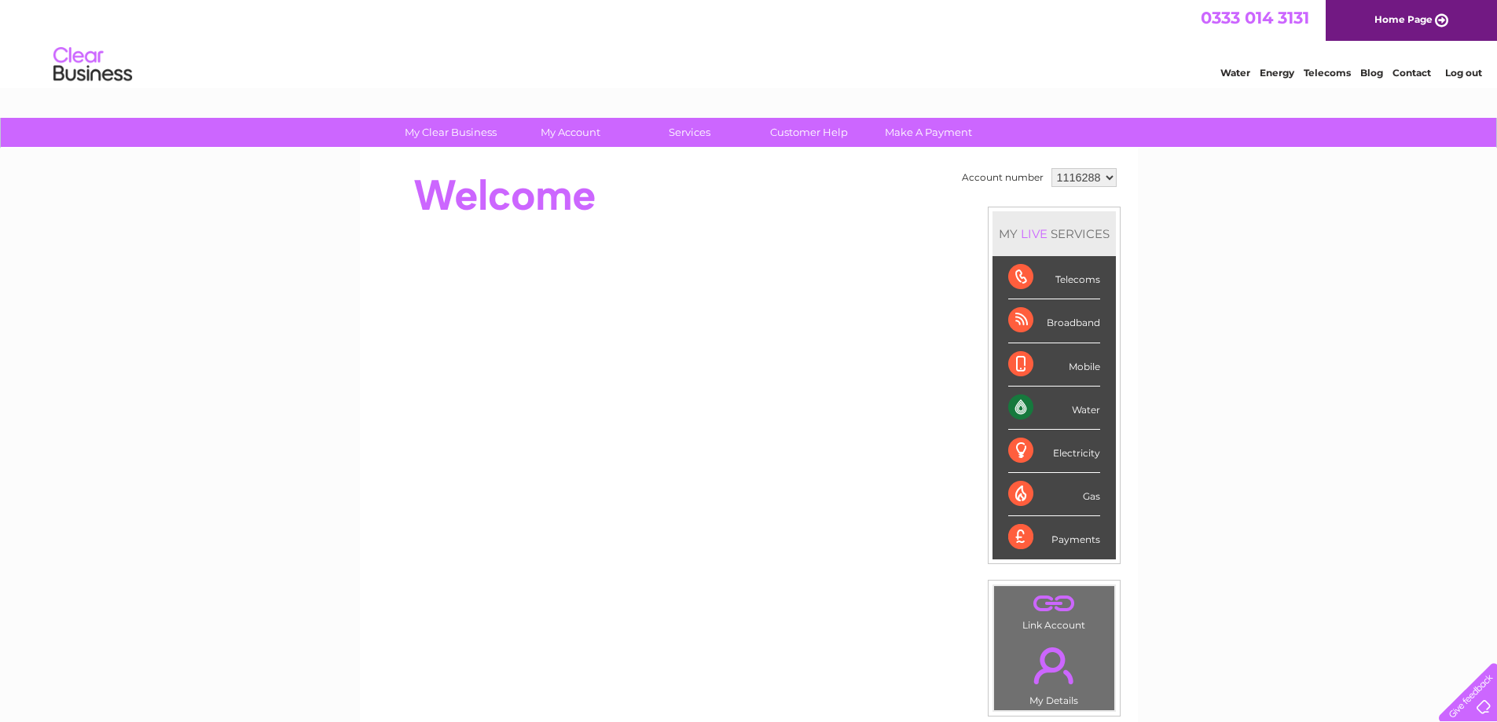
click at [1414, 72] on link "Contact" at bounding box center [1411, 73] width 39 height 12
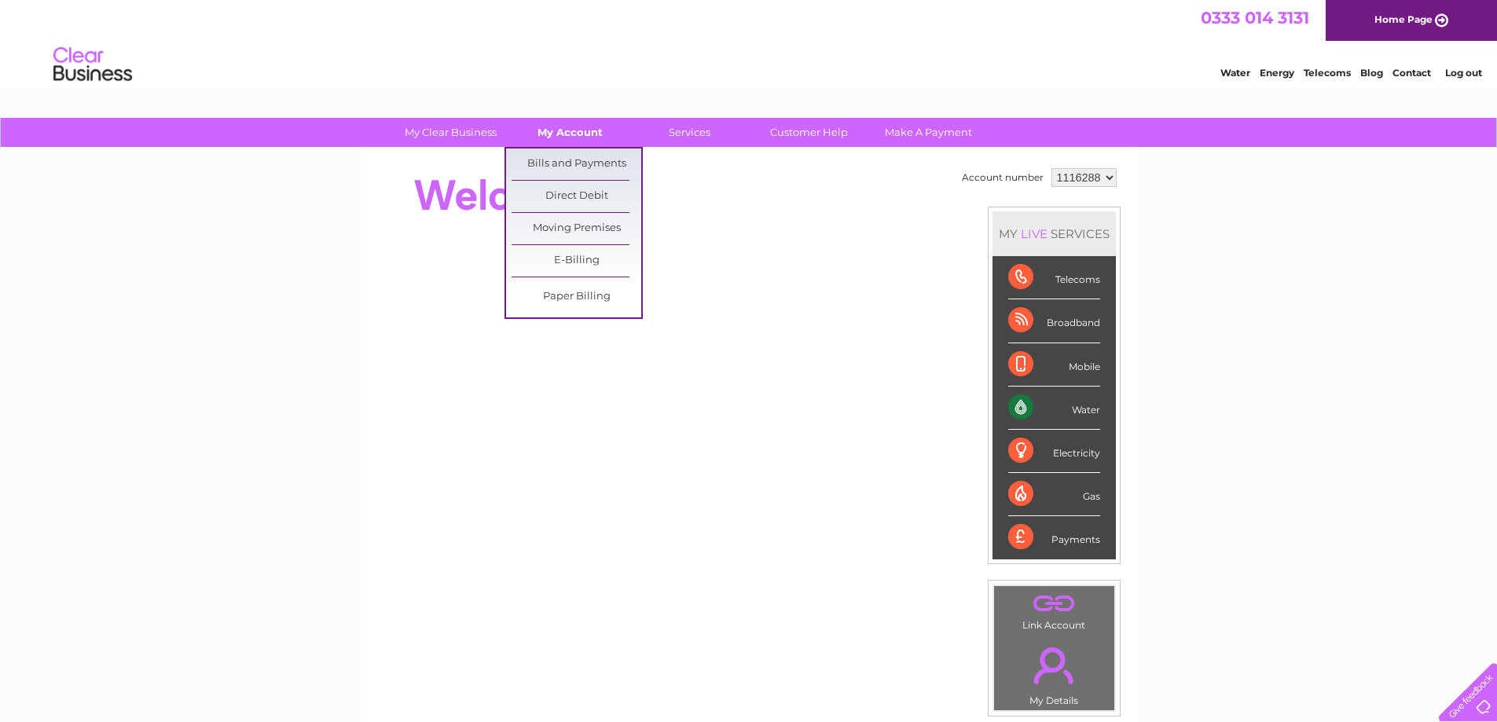
click at [552, 134] on link "My Account" at bounding box center [570, 132] width 130 height 29
click at [575, 161] on link "Bills and Payments" at bounding box center [577, 164] width 130 height 31
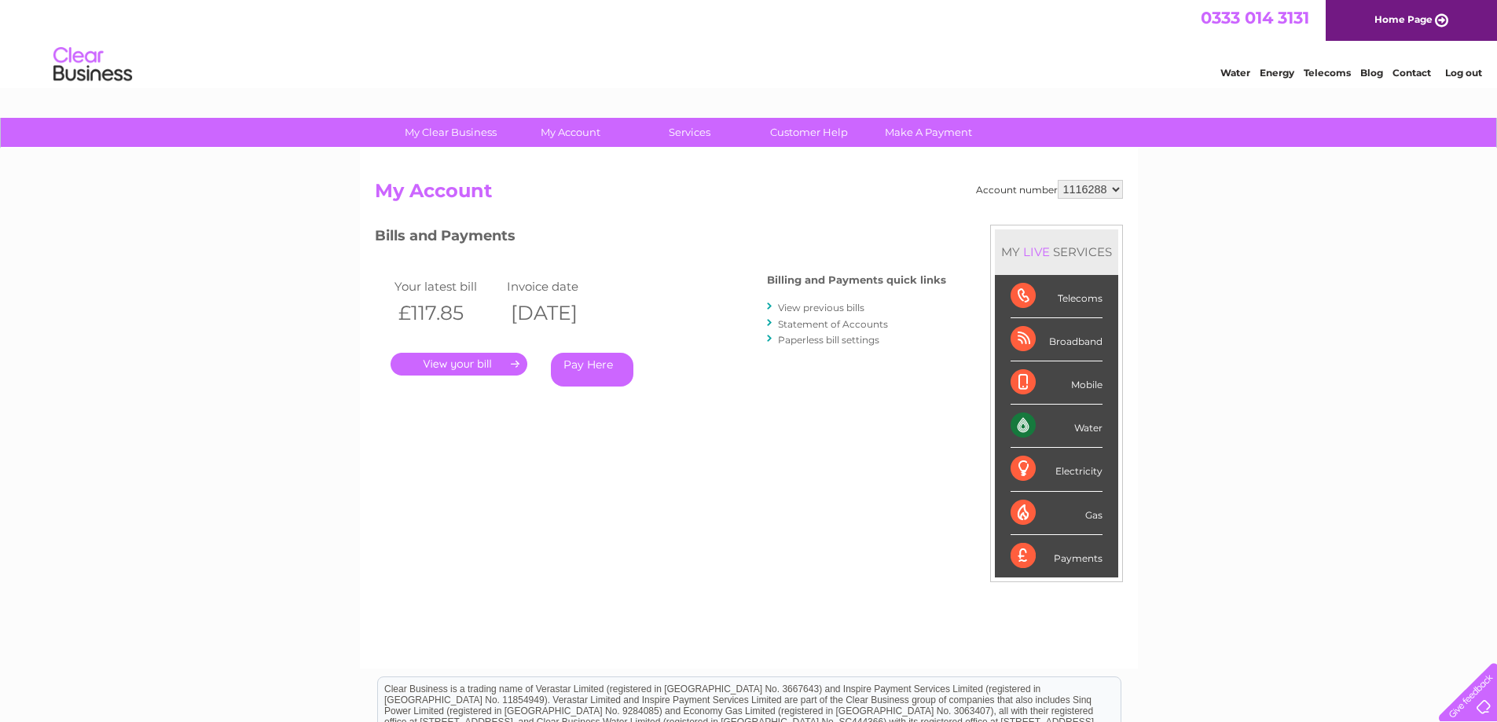
click at [485, 356] on link "." at bounding box center [459, 364] width 137 height 23
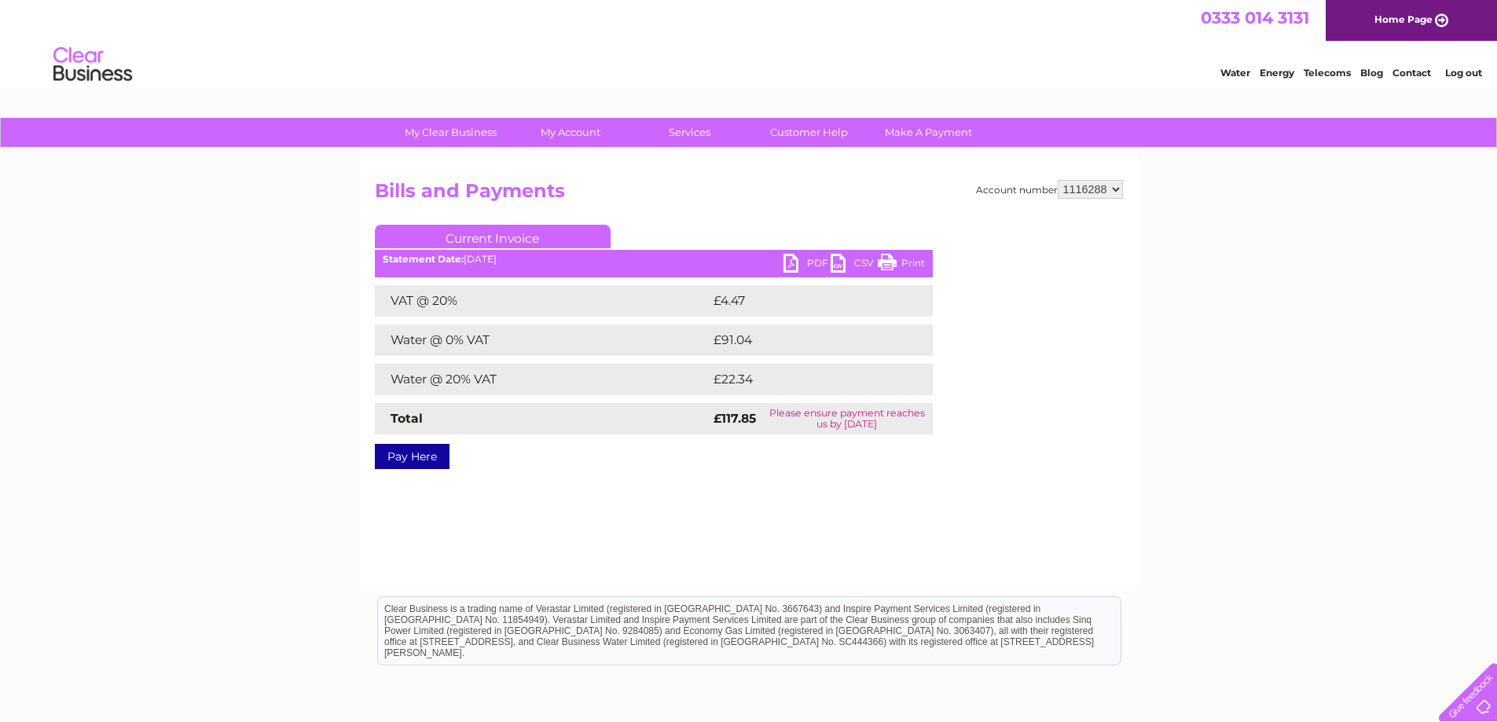
drag, startPoint x: 896, startPoint y: 259, endPoint x: 1163, endPoint y: 28, distance: 353.7
click at [896, 259] on link "Print" at bounding box center [901, 265] width 47 height 23
click at [789, 256] on link "PDF" at bounding box center [806, 265] width 47 height 23
